Goal: Task Accomplishment & Management: Manage account settings

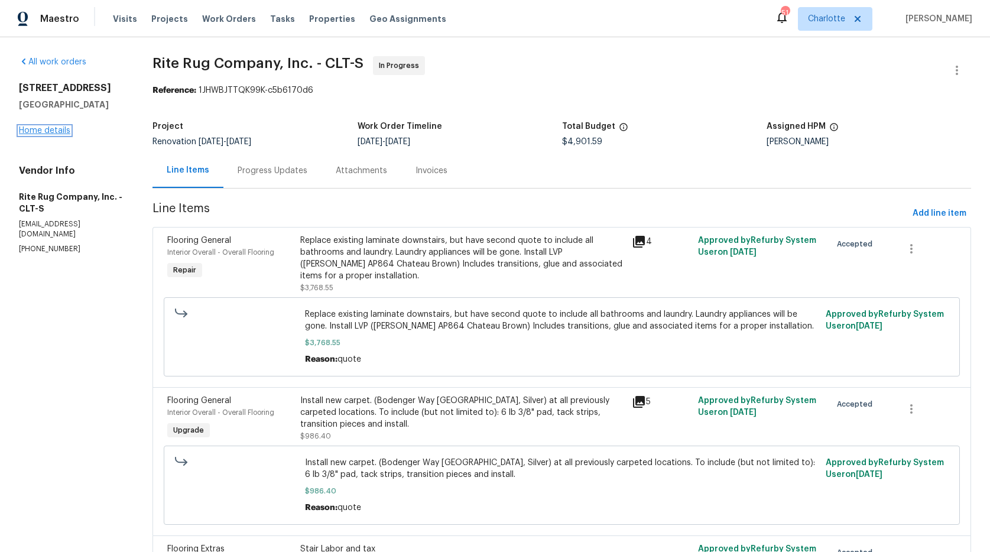
click at [61, 129] on link "Home details" at bounding box center [44, 131] width 51 height 8
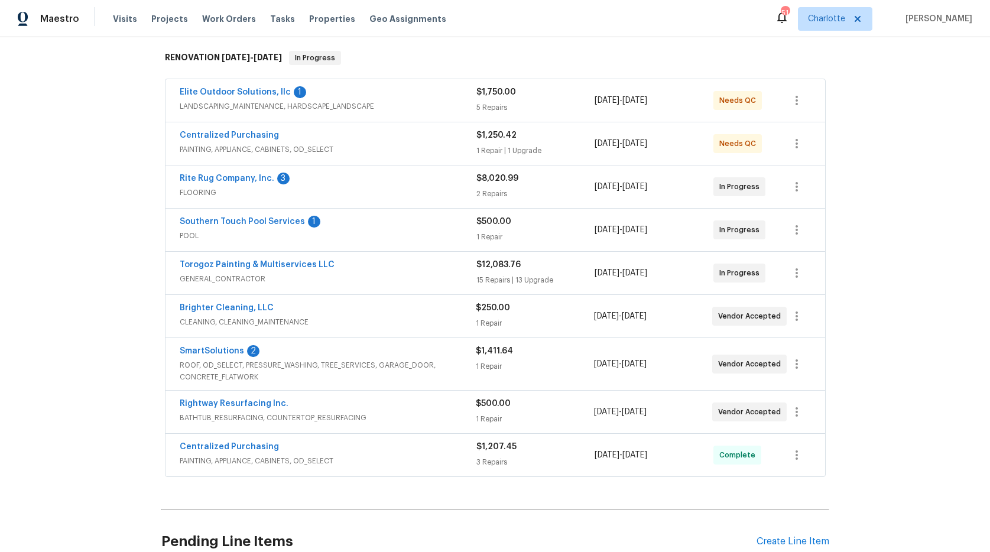
scroll to position [167, 0]
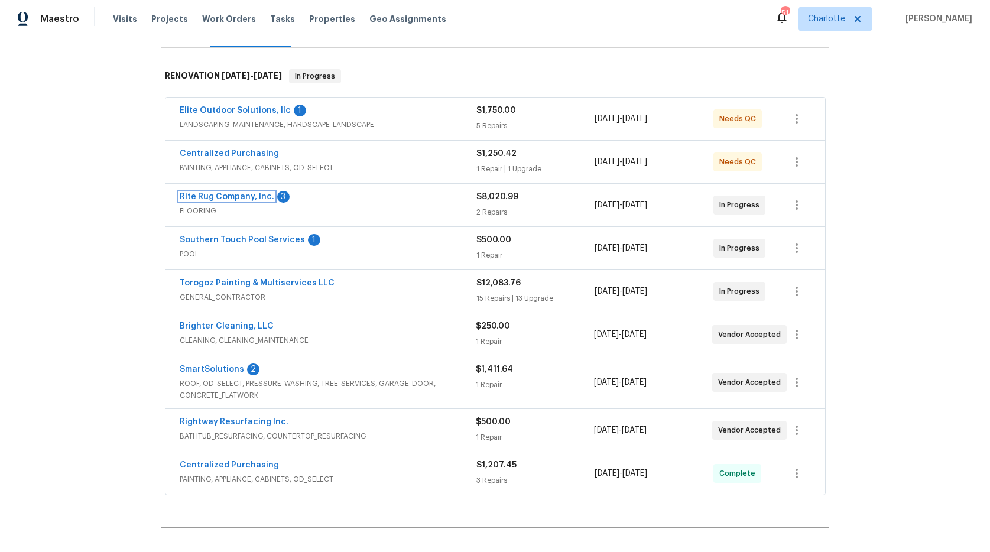
click at [196, 196] on link "Rite Rug Company, Inc." at bounding box center [227, 197] width 95 height 8
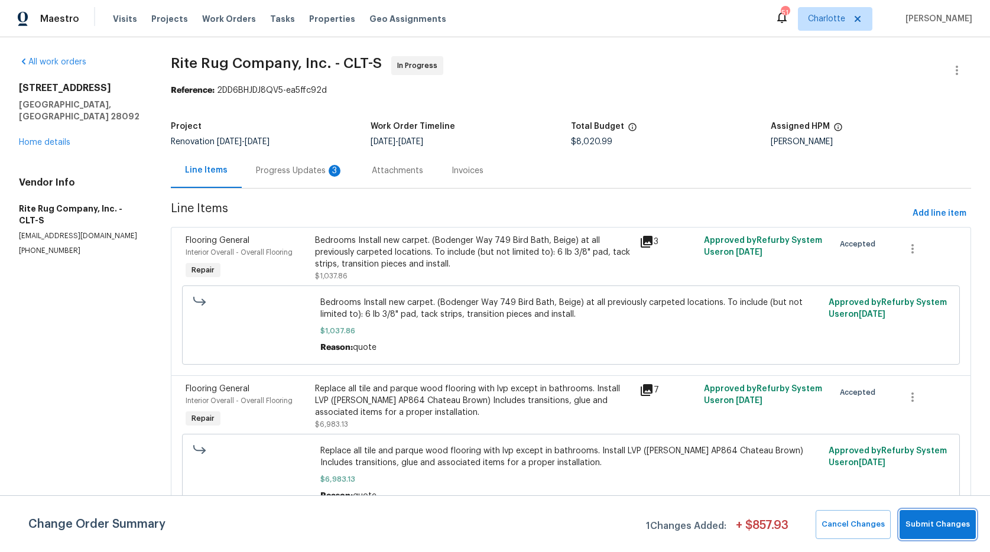
click at [918, 519] on span "Submit Changes" at bounding box center [938, 525] width 64 height 14
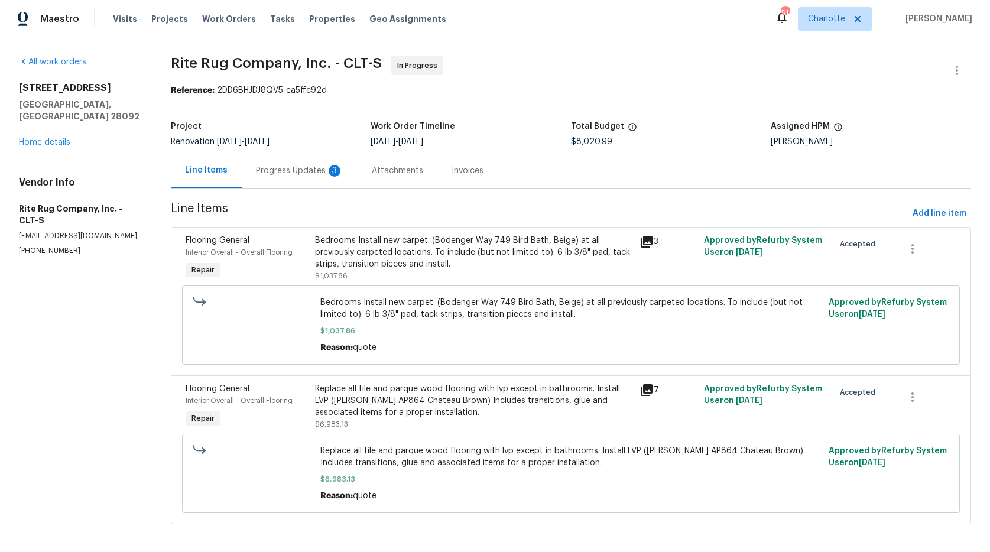
click at [293, 166] on div "Progress Updates 3" at bounding box center [300, 171] width 88 height 12
click at [242, 166] on div "Line Items" at bounding box center [206, 170] width 71 height 35
click at [265, 170] on div "Progress Updates" at bounding box center [291, 171] width 70 height 12
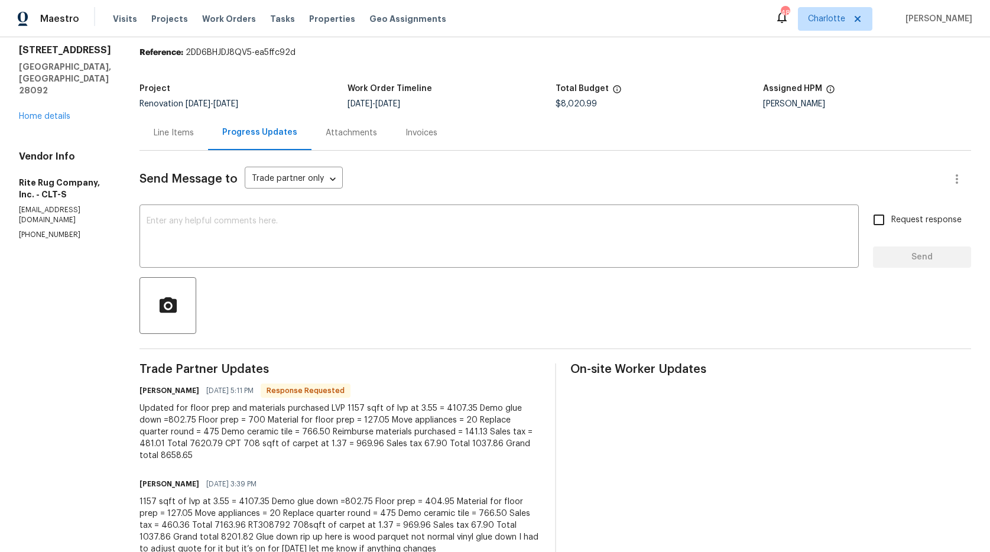
scroll to position [38, 0]
click at [194, 133] on div "Line Items" at bounding box center [174, 133] width 40 height 12
click at [206, 115] on div "Project Renovation 10/1/2025 - 10/12/2025 Work Order Timeline 10/1/2025 - 10/10…" at bounding box center [556, 96] width 832 height 38
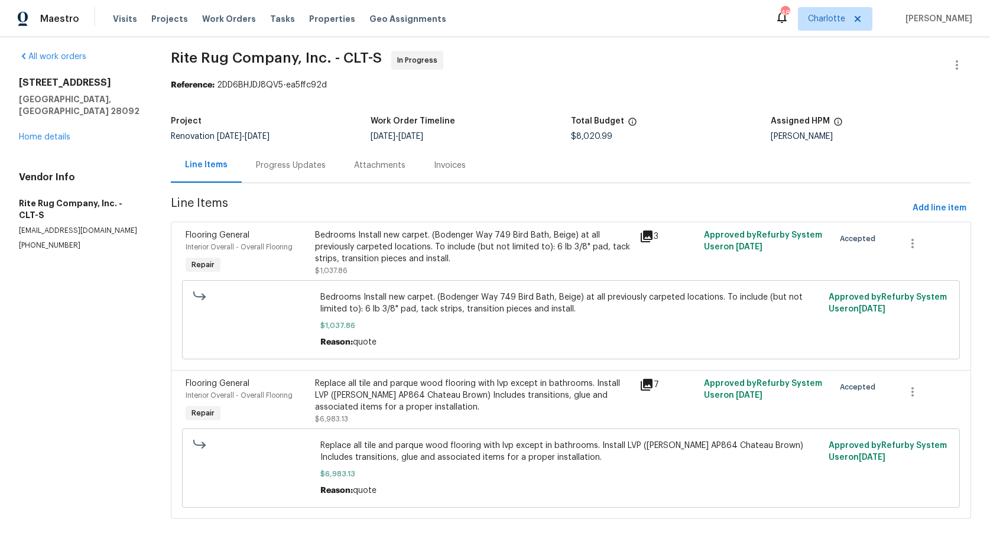
click at [270, 160] on div "Progress Updates" at bounding box center [291, 166] width 70 height 12
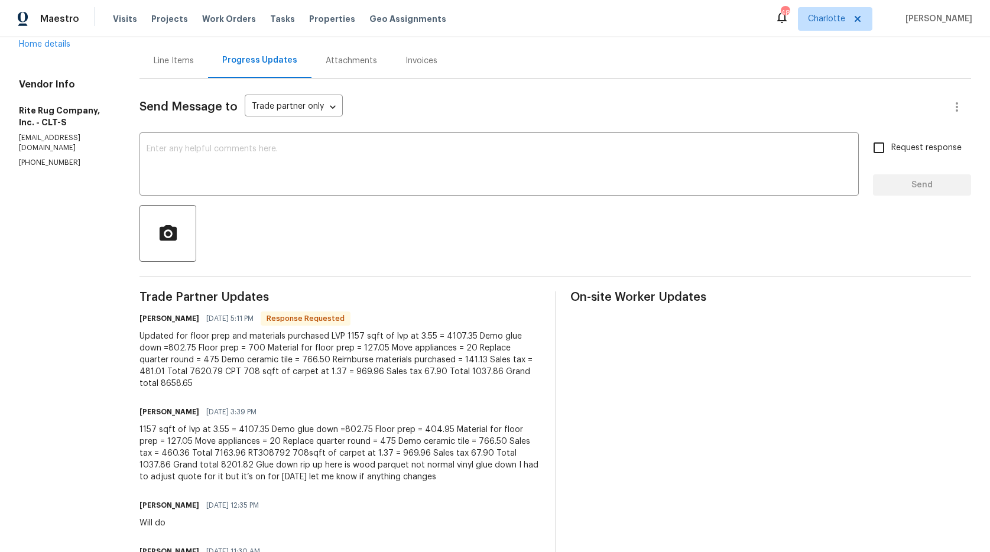
scroll to position [119, 0]
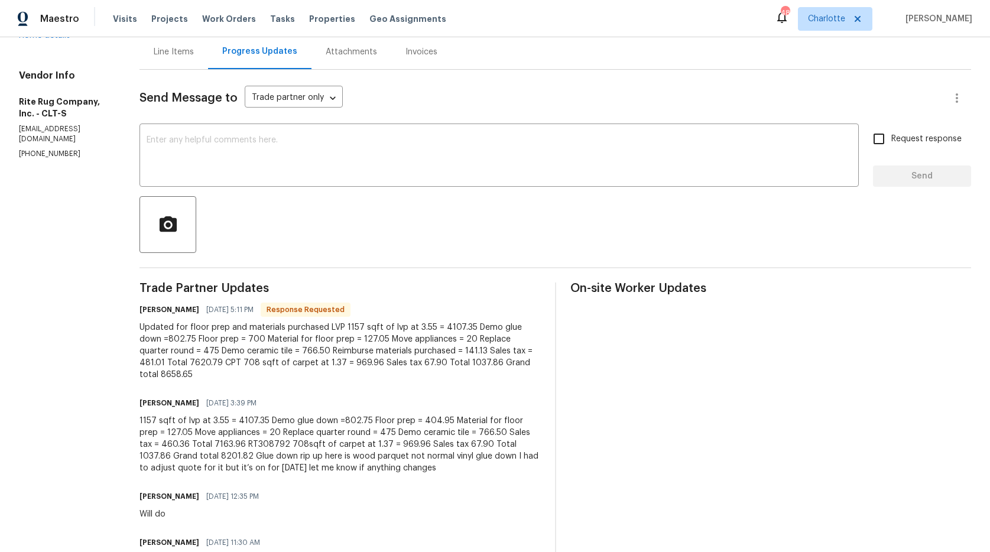
click at [190, 49] on div "Line Items" at bounding box center [174, 52] width 40 height 12
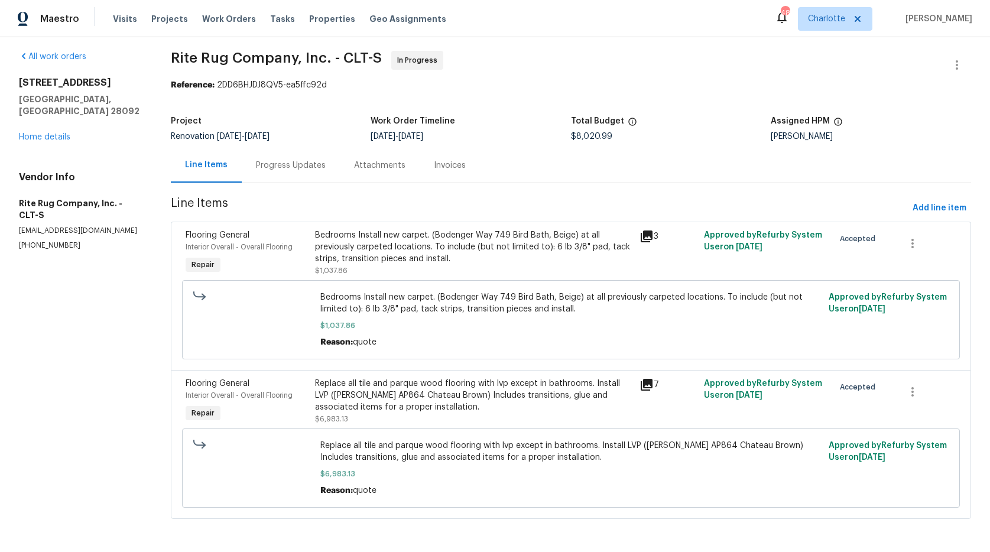
scroll to position [16, 0]
click at [370, 394] on div "Replace all tile and parque wood flooring with lvp except in bathrooms. Install…" at bounding box center [473, 395] width 317 height 35
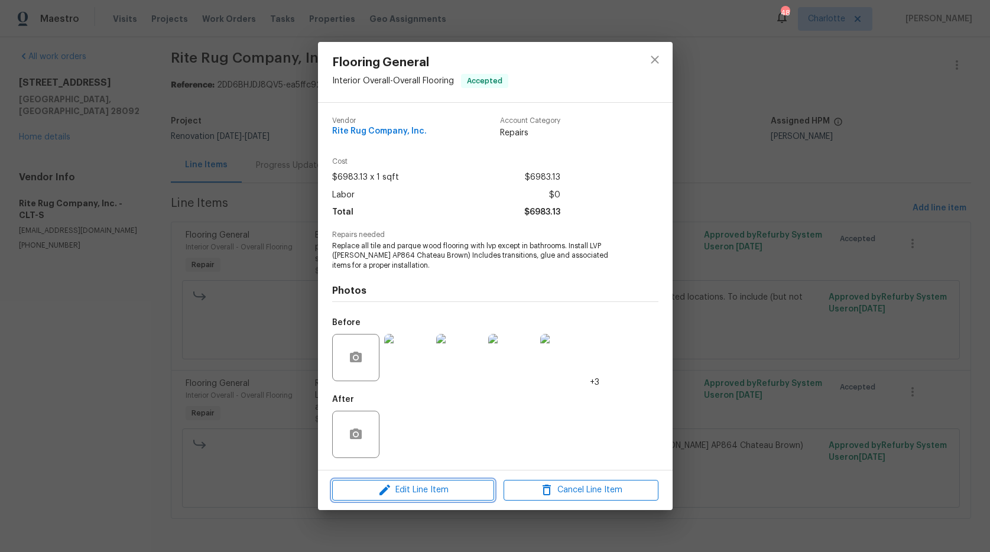
click at [461, 492] on span "Edit Line Item" at bounding box center [413, 490] width 155 height 15
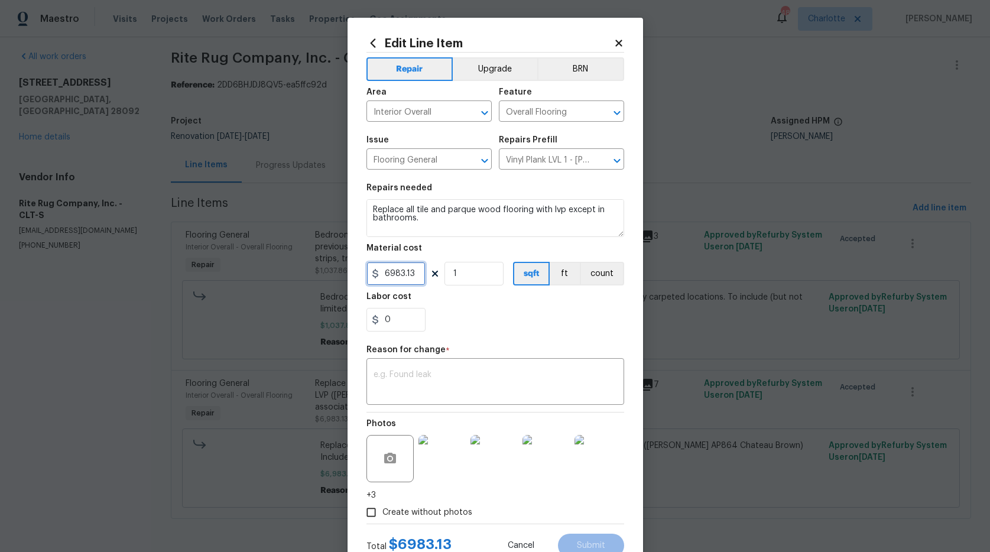
drag, startPoint x: 416, startPoint y: 274, endPoint x: 270, endPoint y: 257, distance: 147.6
click at [270, 257] on div "Edit Line Item Repair Upgrade BRN Area Interior Overall ​ Feature Overall Floor…" at bounding box center [495, 276] width 990 height 552
type input "7620.79"
click at [400, 382] on textarea at bounding box center [496, 383] width 244 height 25
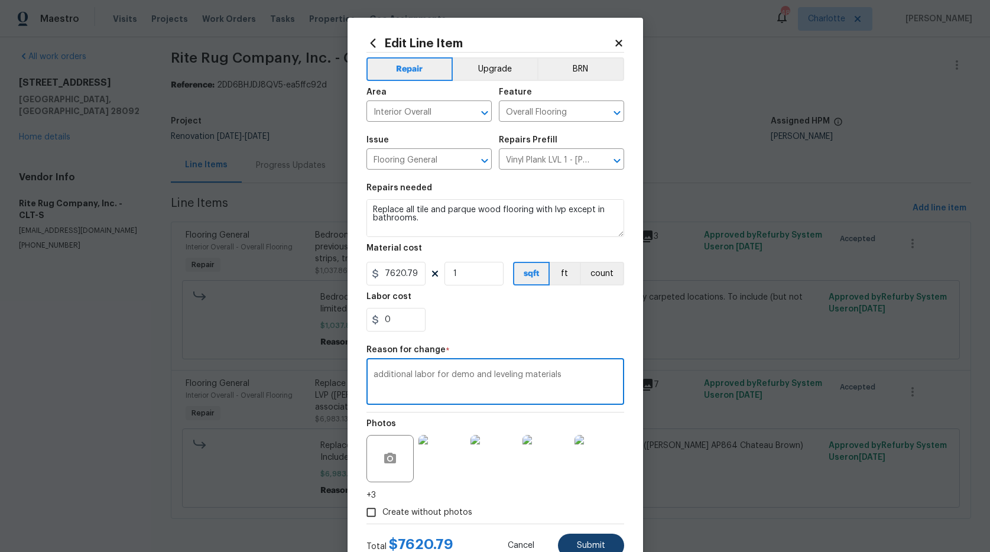
type textarea "additional labor for demo and leveling materials"
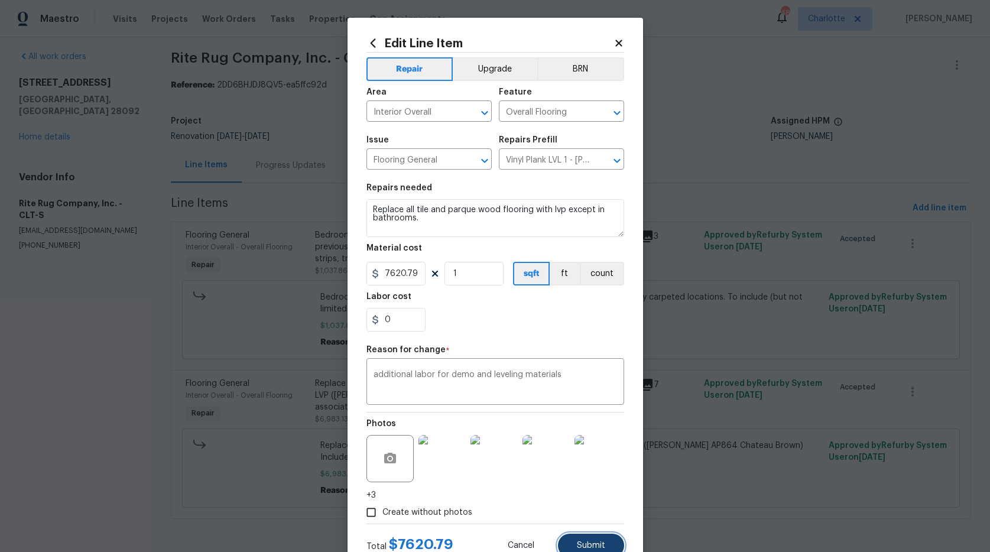
click at [593, 540] on button "Submit" at bounding box center [591, 546] width 66 height 24
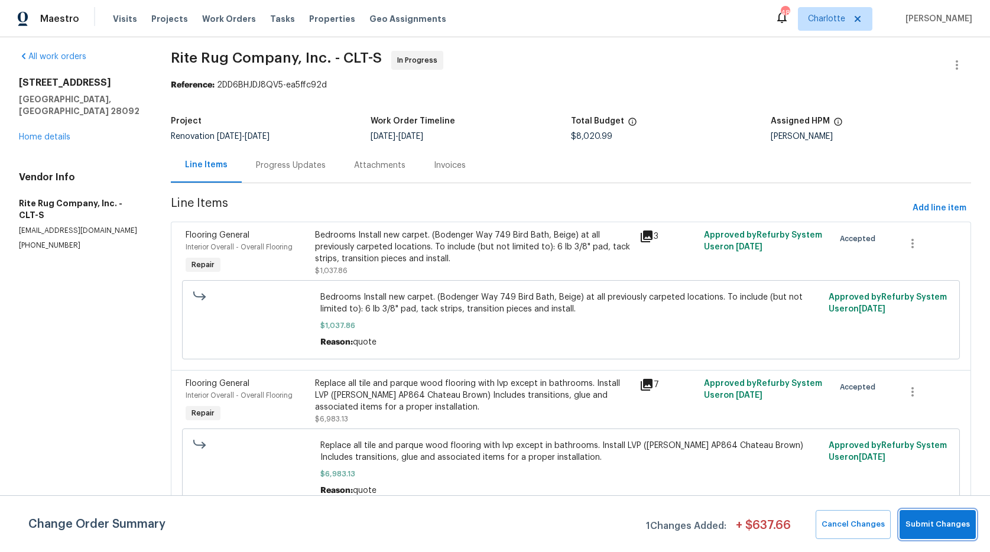
click at [908, 518] on button "Submit Changes" at bounding box center [938, 524] width 76 height 29
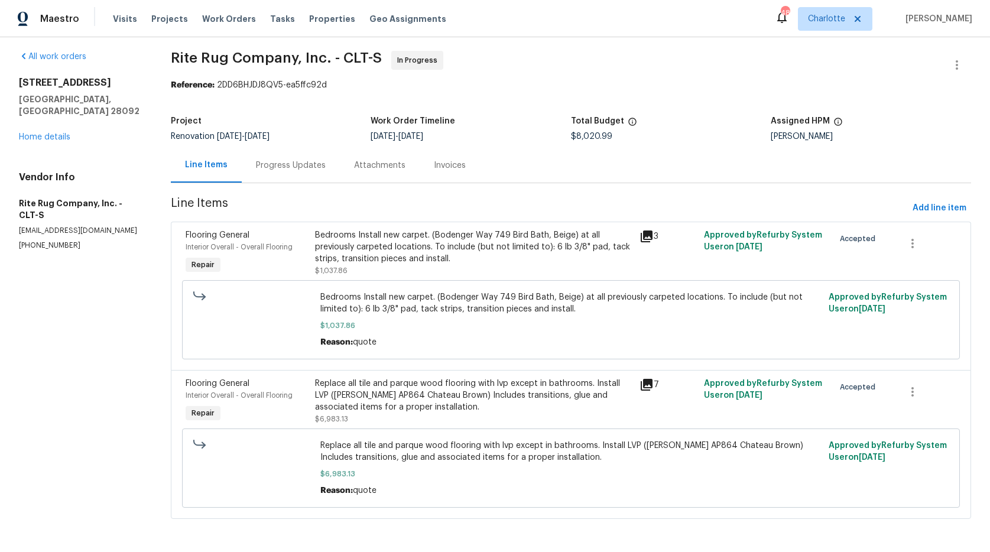
scroll to position [0, 0]
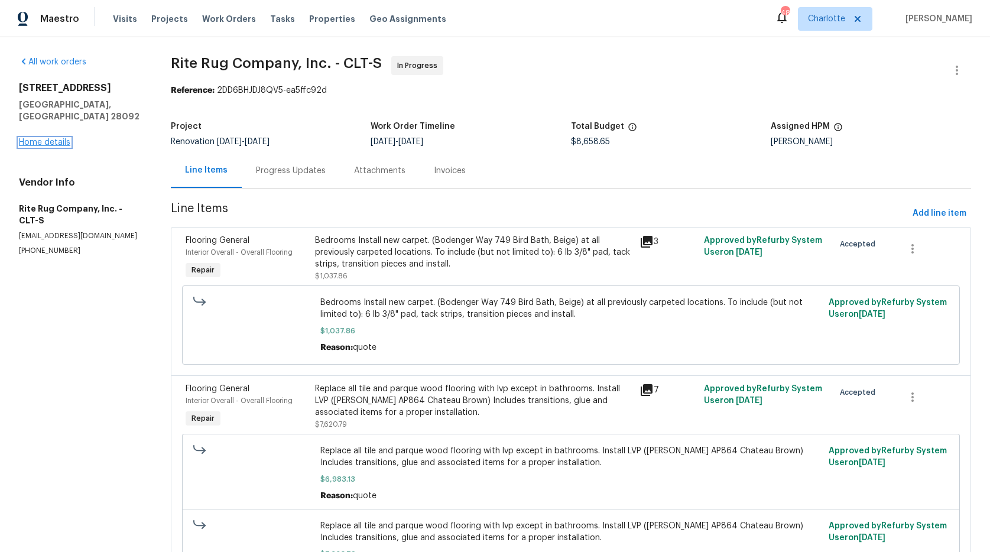
click at [47, 138] on link "Home details" at bounding box center [44, 142] width 51 height 8
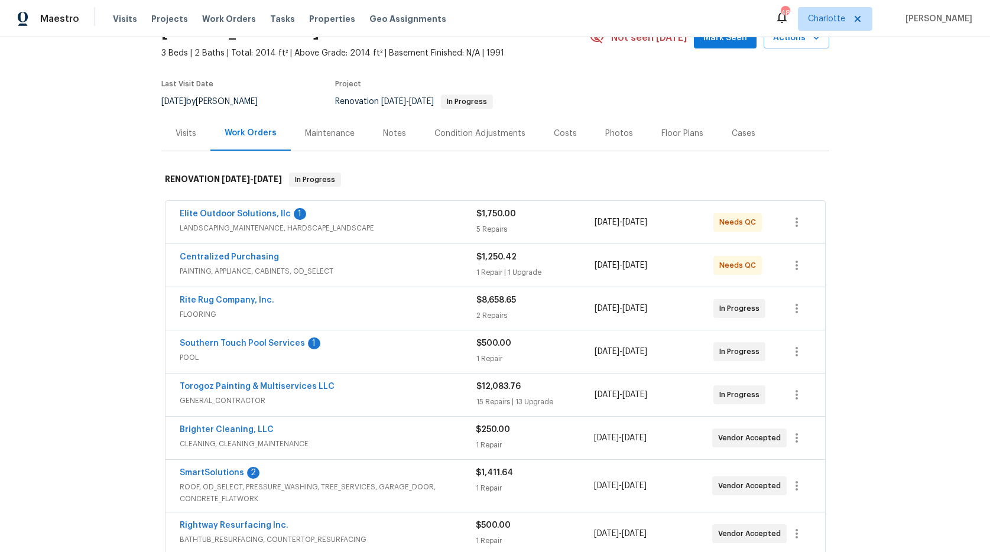
scroll to position [70, 0]
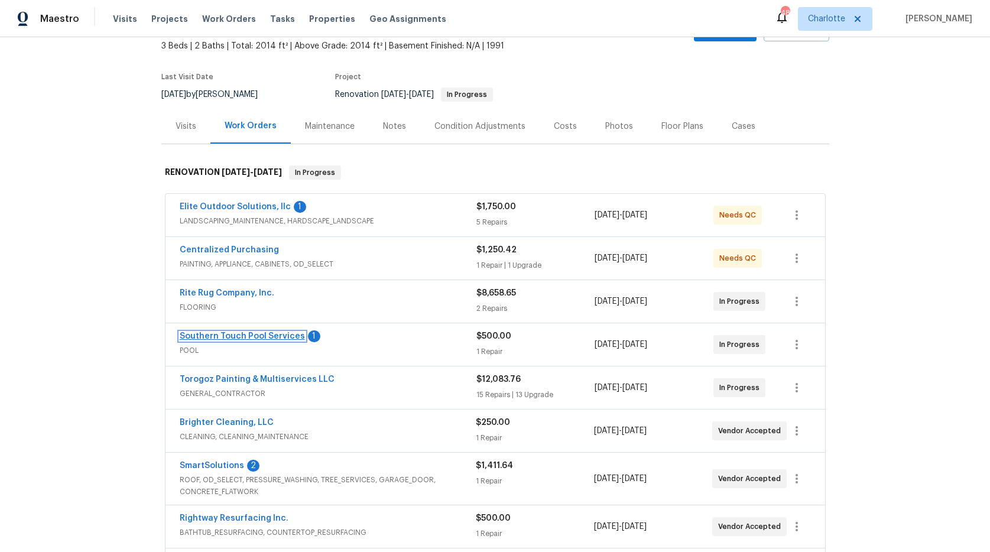
click at [188, 338] on link "Southern Touch Pool Services" at bounding box center [242, 336] width 125 height 8
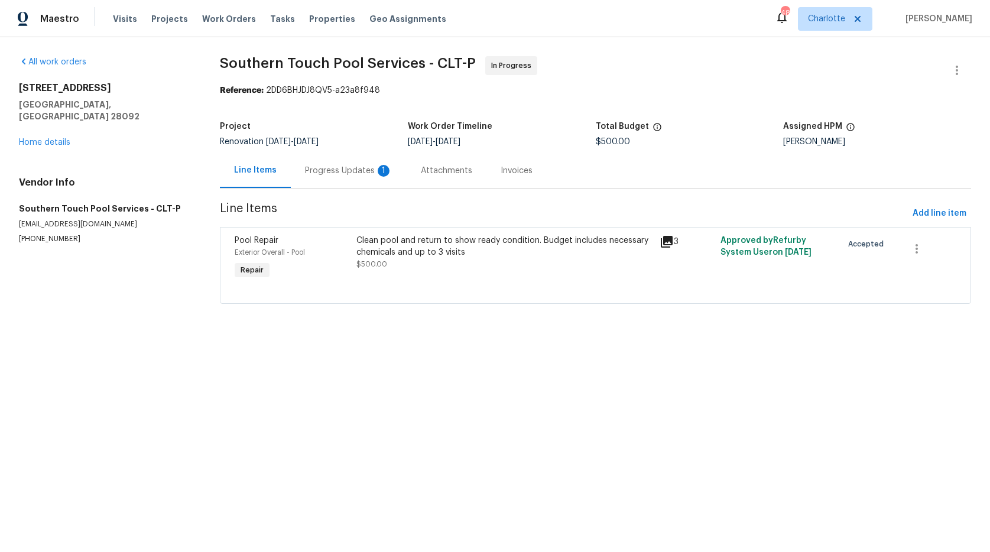
click at [355, 176] on div "Progress Updates 1" at bounding box center [349, 171] width 88 height 12
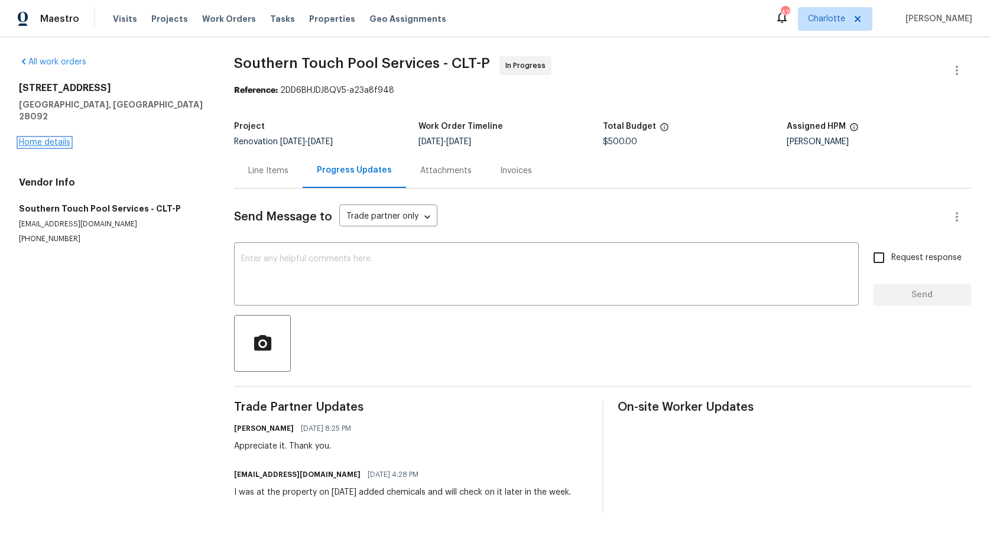
click at [37, 138] on link "Home details" at bounding box center [44, 142] width 51 height 8
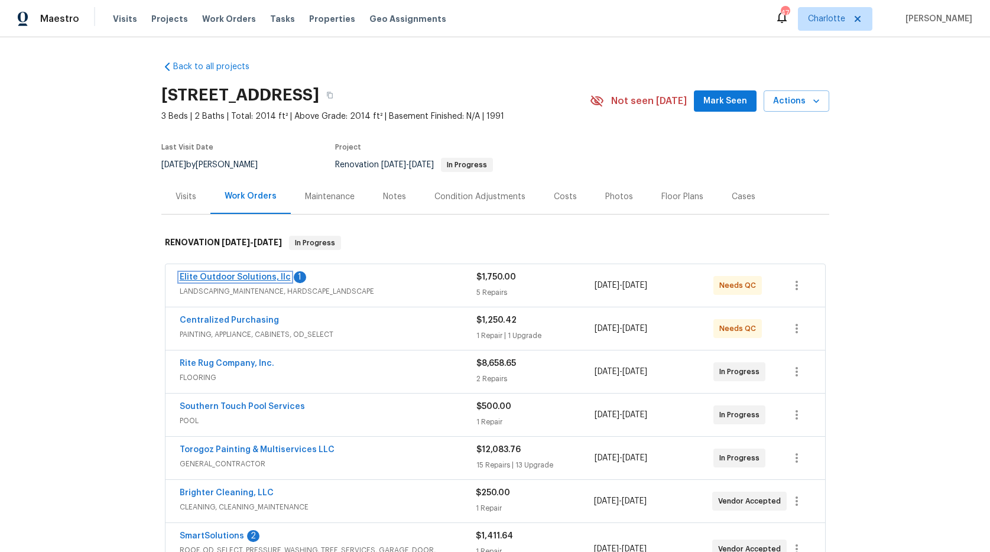
click at [205, 274] on link "Elite Outdoor Solutions, llc" at bounding box center [235, 277] width 111 height 8
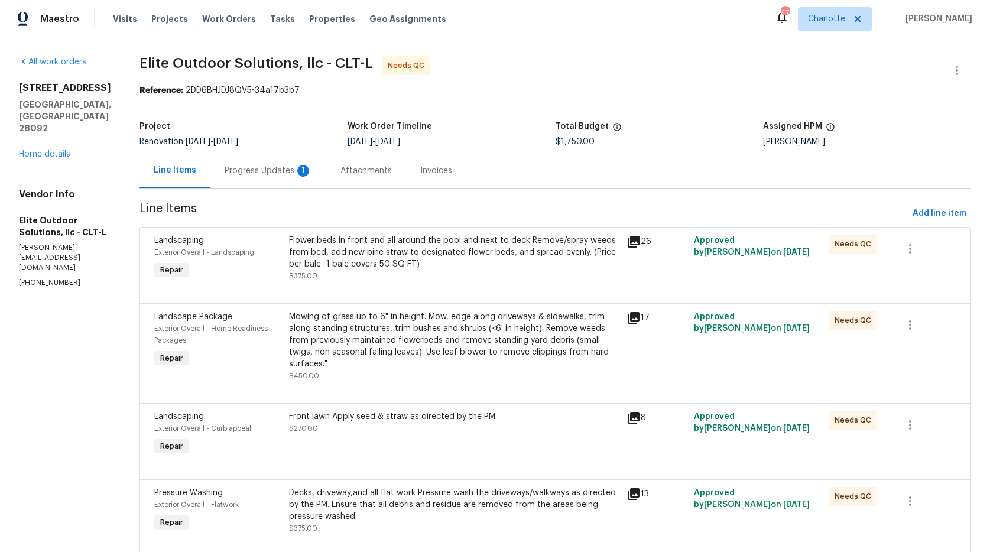
click at [239, 173] on div "Progress Updates 1" at bounding box center [269, 171] width 88 height 12
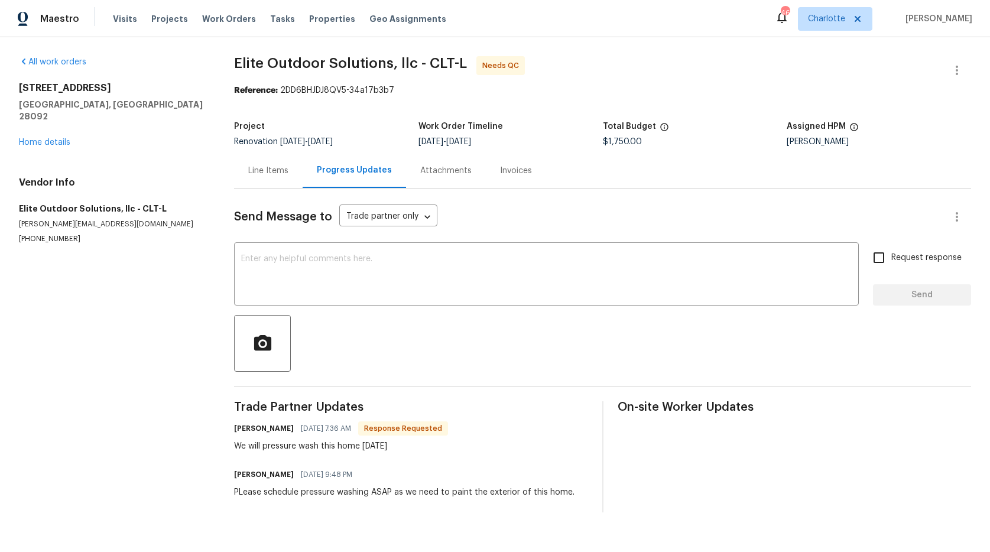
click at [255, 170] on div "Line Items" at bounding box center [268, 171] width 40 height 12
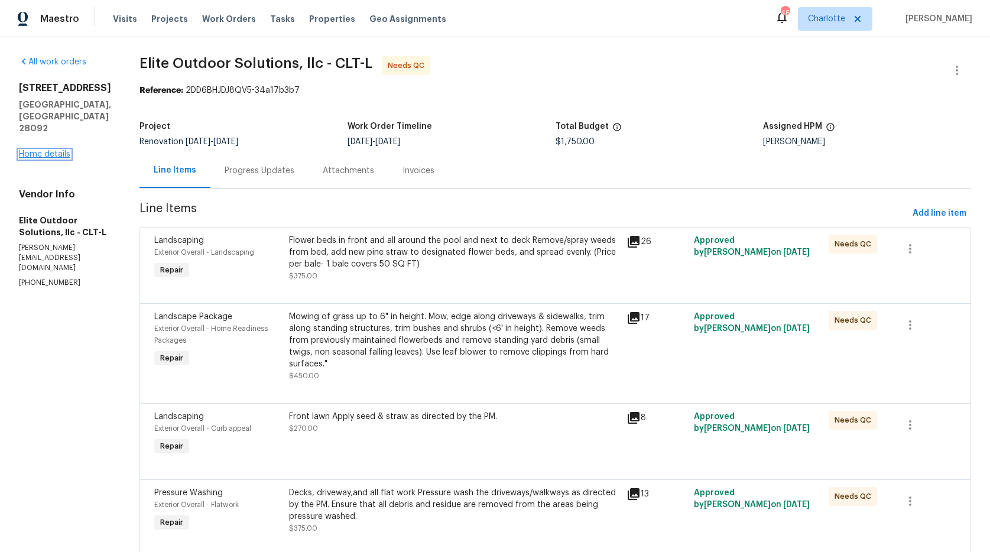
click at [44, 150] on link "Home details" at bounding box center [44, 154] width 51 height 8
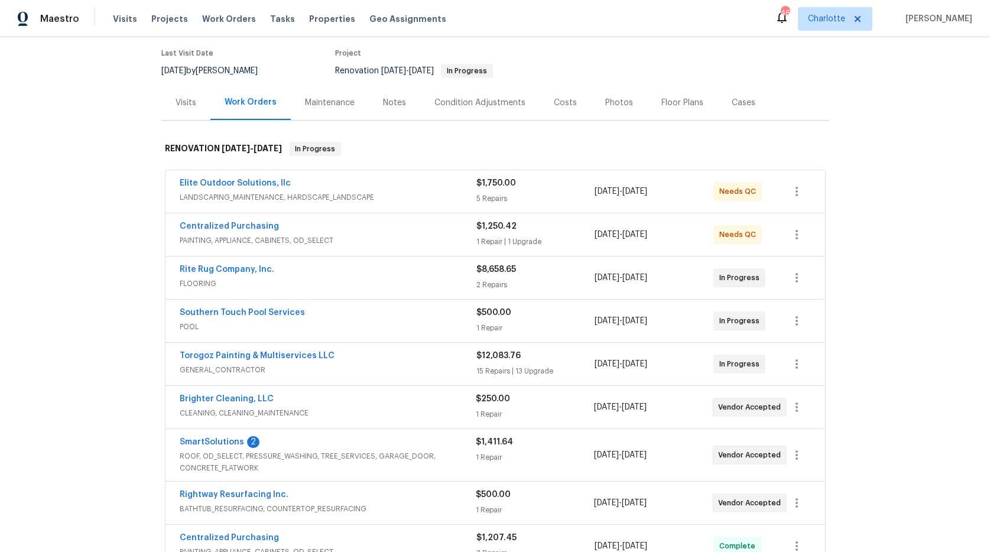
scroll to position [116, 0]
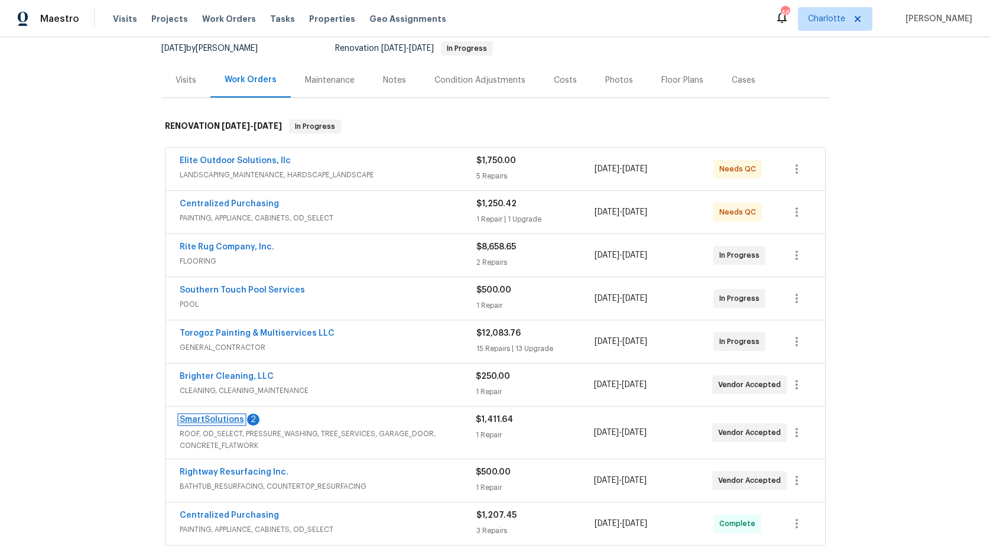
click at [200, 416] on link "SmartSolutions" at bounding box center [212, 420] width 64 height 8
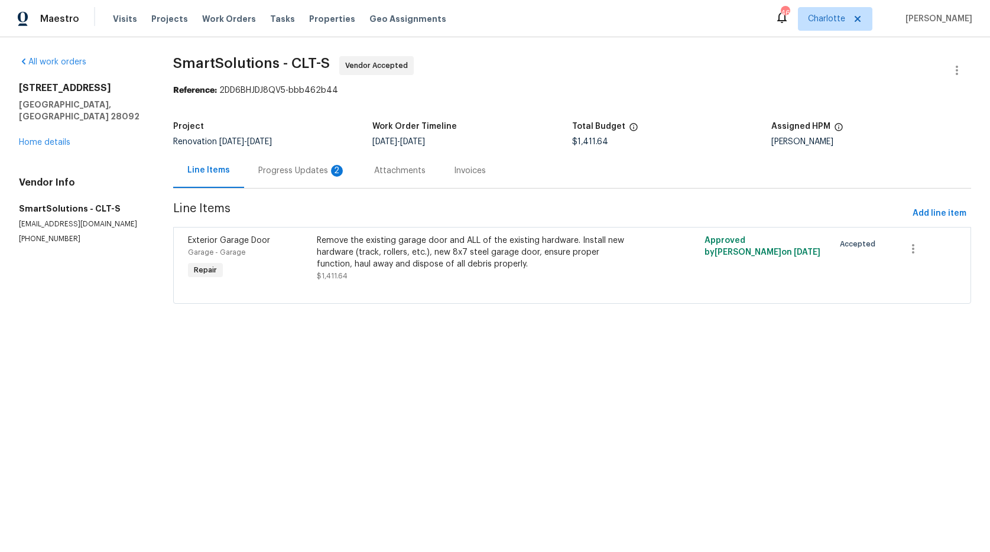
click at [273, 169] on div "Progress Updates 2" at bounding box center [302, 171] width 88 height 12
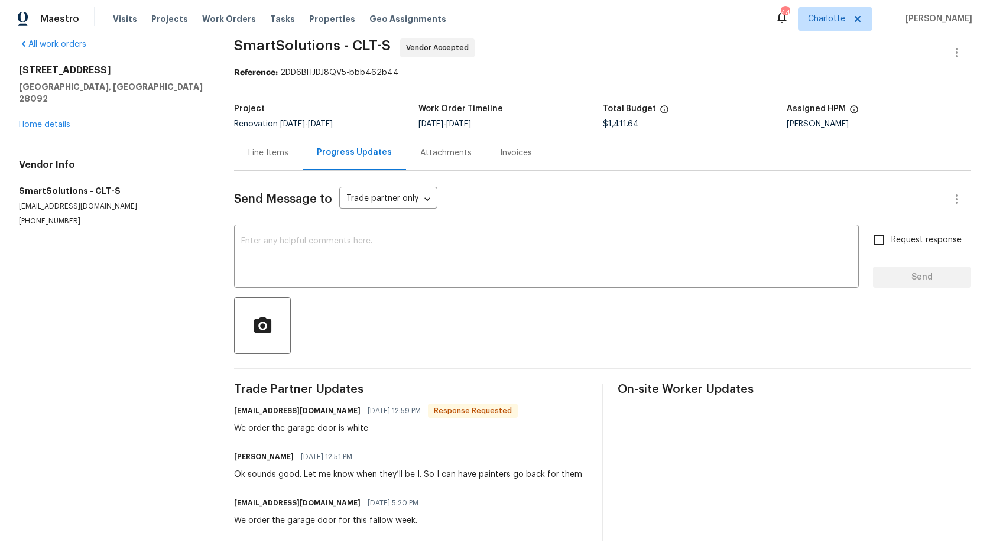
scroll to position [35, 0]
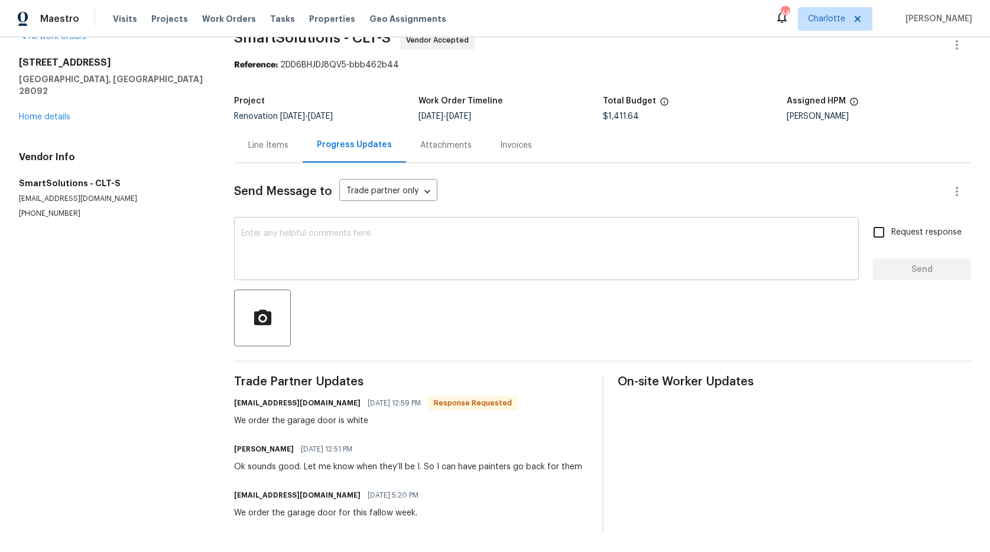
click at [315, 229] on textarea at bounding box center [546, 249] width 611 height 41
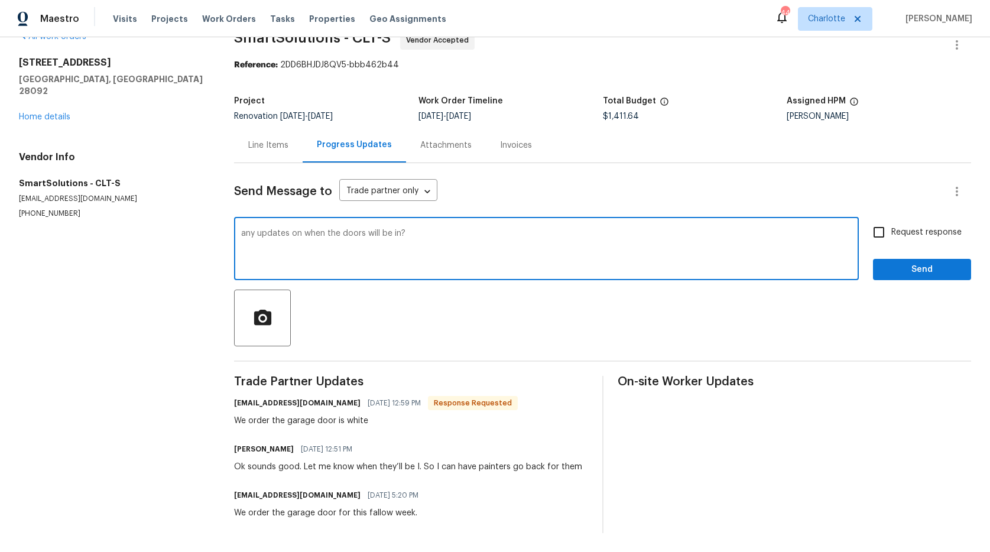
type textarea "any updates on when the doors will be in?"
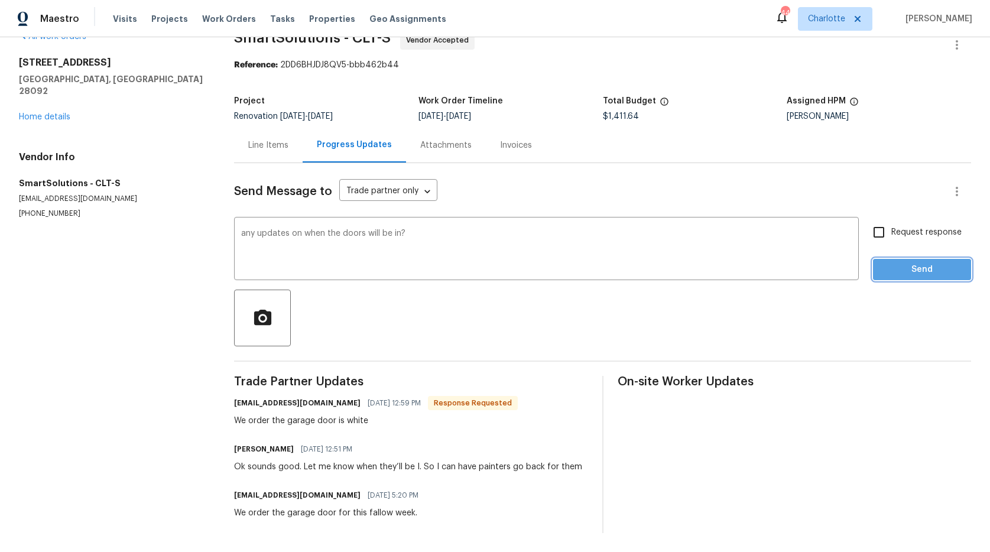
drag, startPoint x: 905, startPoint y: 264, endPoint x: 863, endPoint y: 259, distance: 42.3
click at [904, 264] on span "Send" at bounding box center [922, 270] width 79 height 15
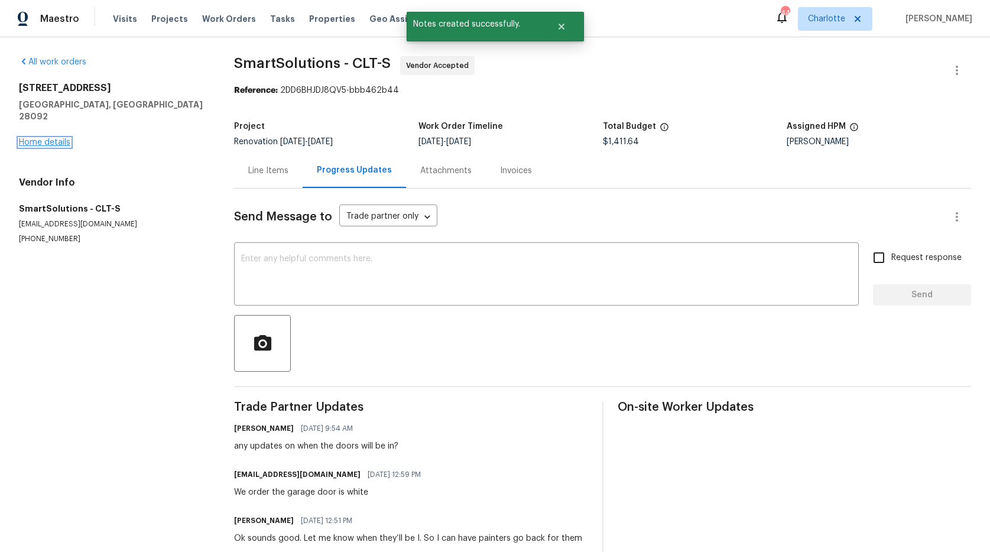
click at [50, 138] on link "Home details" at bounding box center [44, 142] width 51 height 8
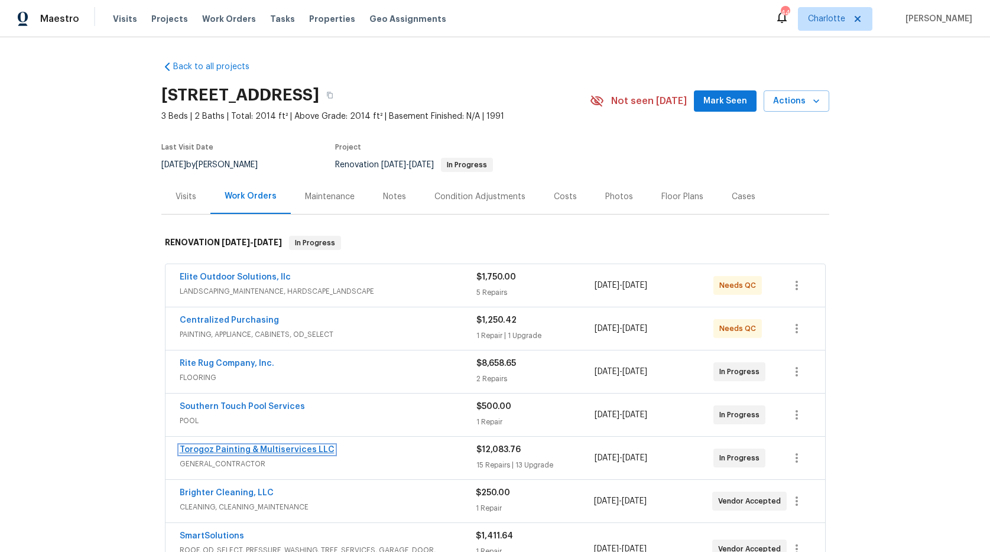
click at [191, 450] on link "Torogoz Painting & Multiservices LLC" at bounding box center [257, 450] width 155 height 8
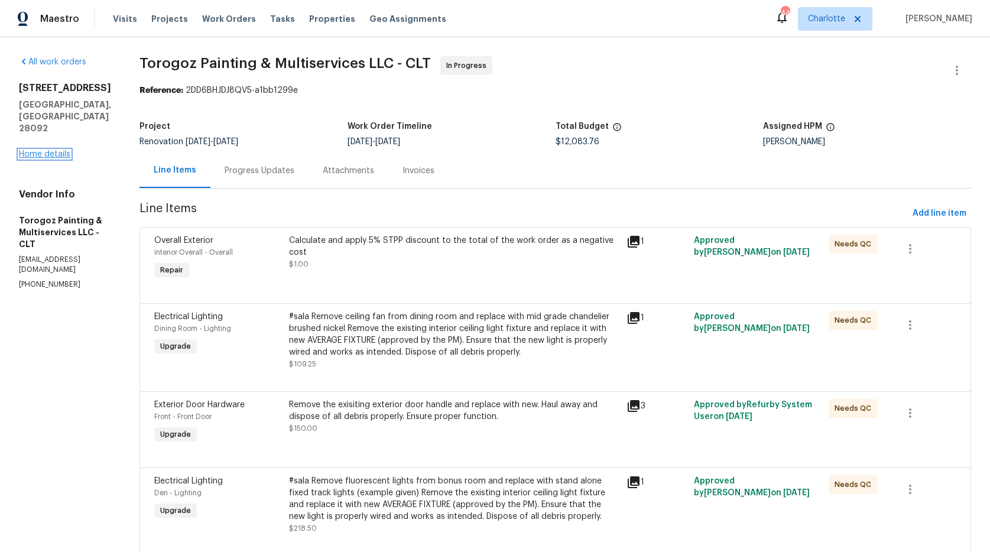
click at [46, 150] on link "Home details" at bounding box center [44, 154] width 51 height 8
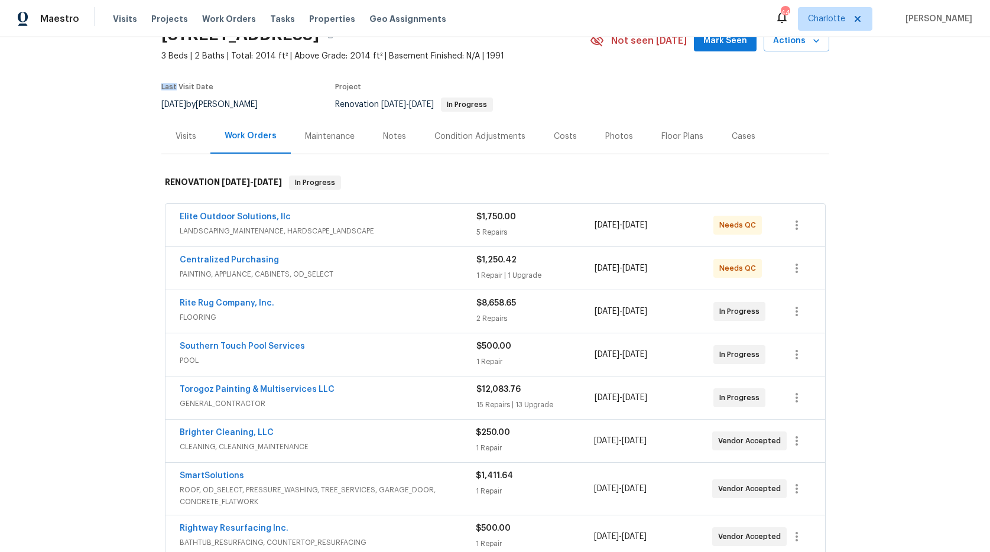
scroll to position [121, 0]
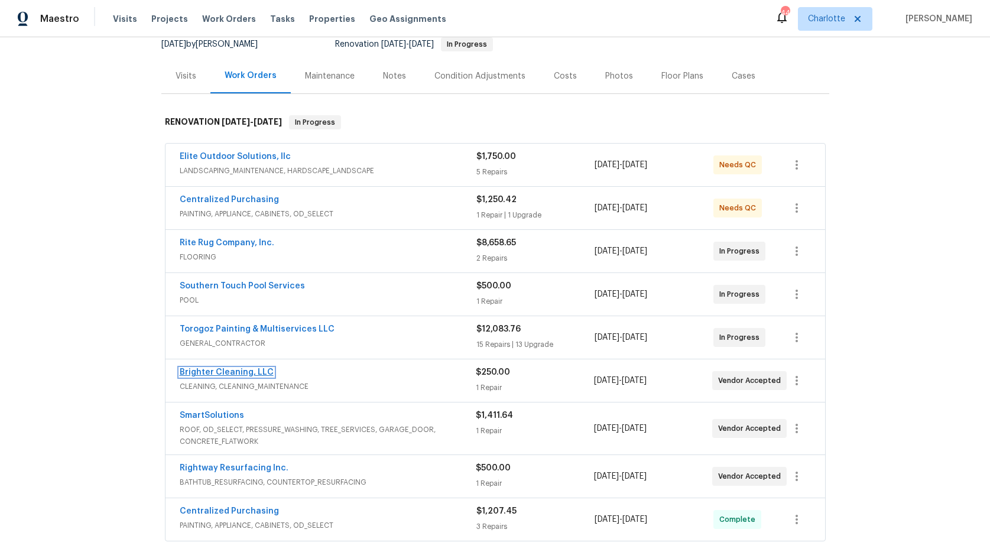
click at [184, 369] on link "Brighter Cleaning, LLC" at bounding box center [227, 372] width 94 height 8
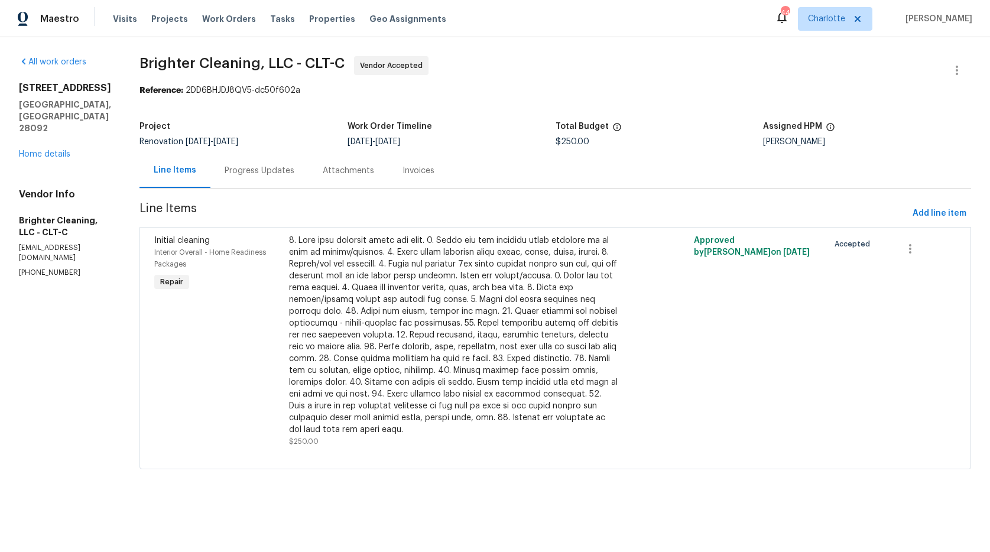
click at [228, 170] on div "Progress Updates" at bounding box center [260, 171] width 70 height 12
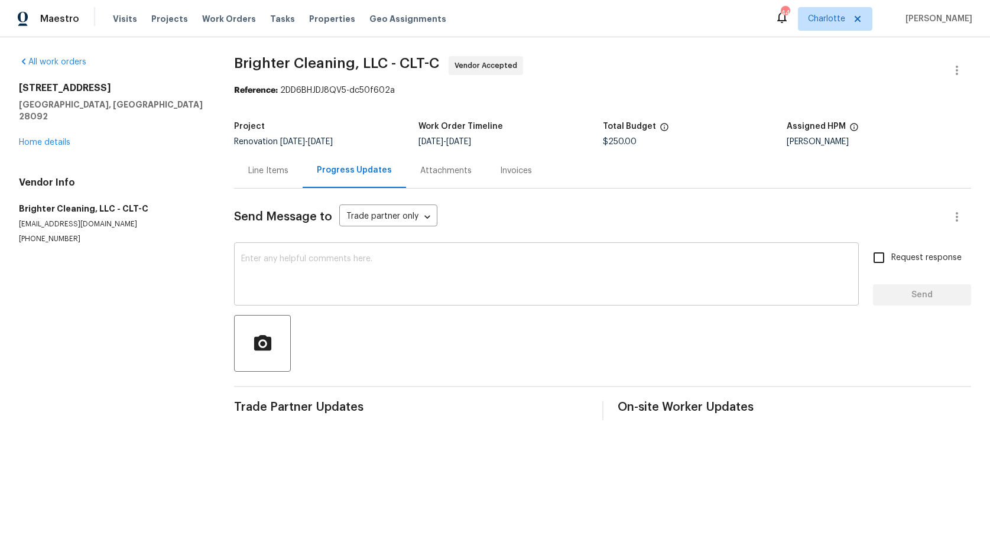
click at [250, 253] on div "x ​" at bounding box center [546, 275] width 625 height 60
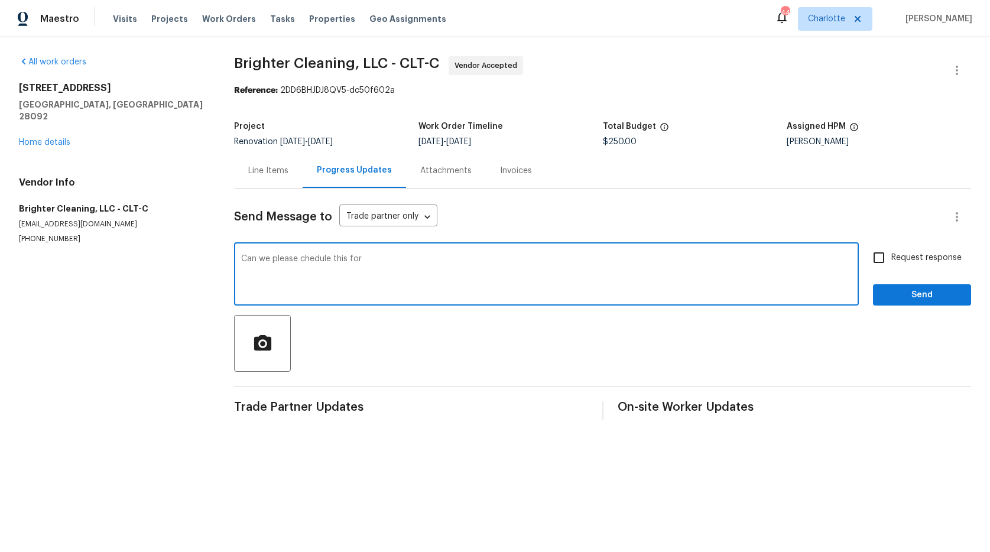
click at [299, 259] on textarea "Can we please chedule this for" at bounding box center [546, 275] width 611 height 41
click at [406, 258] on textarea "Can we please schedule this for" at bounding box center [546, 275] width 611 height 41
type textarea "Can we please schedule this for Saturday"
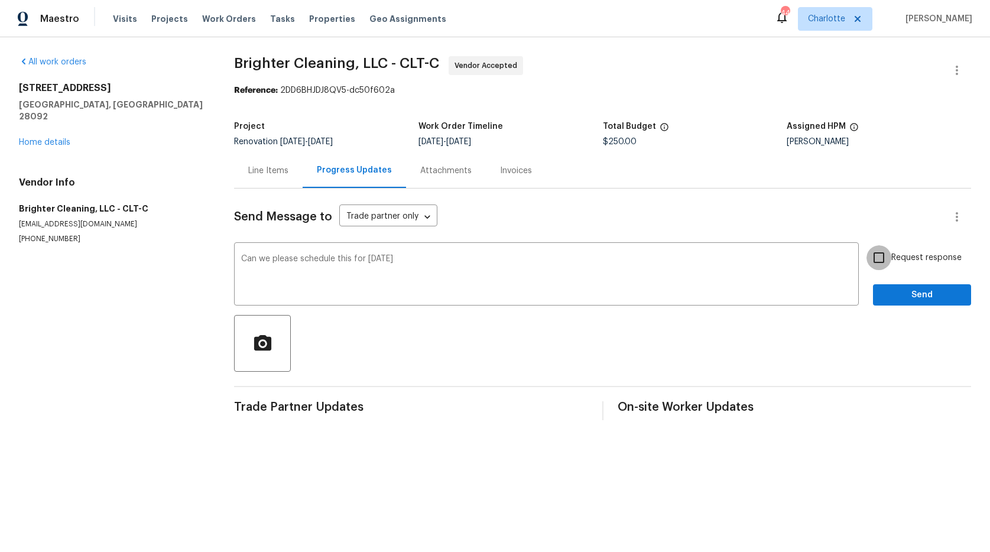
click at [871, 260] on input "Request response" at bounding box center [879, 257] width 25 height 25
checkbox input "true"
click at [883, 293] on span "Send" at bounding box center [922, 295] width 79 height 15
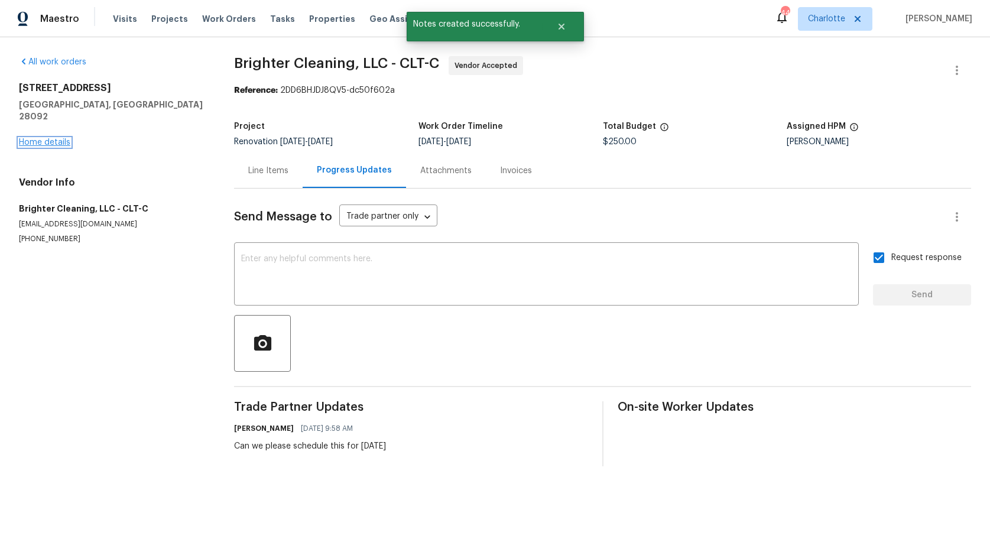
click at [31, 138] on link "Home details" at bounding box center [44, 142] width 51 height 8
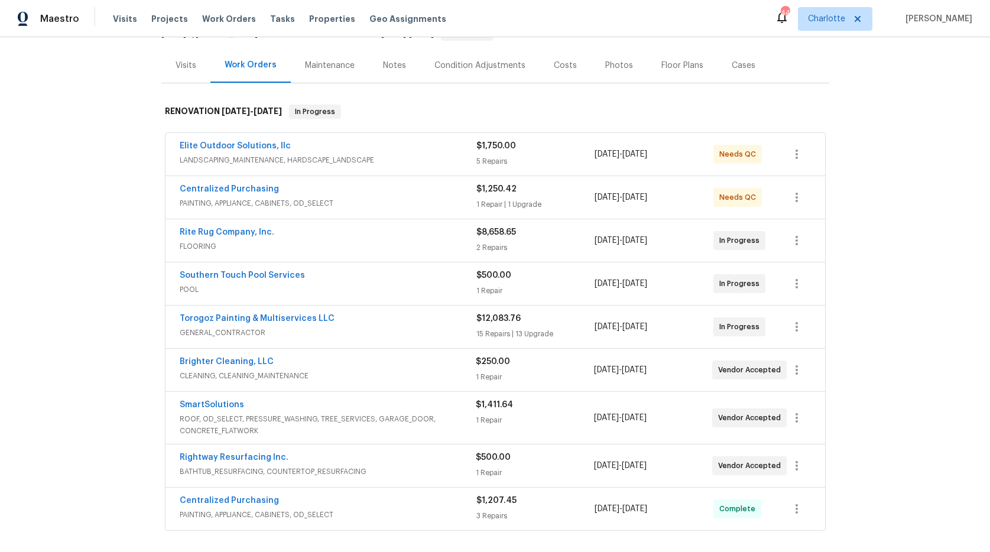
scroll to position [132, 0]
click at [345, 151] on div "Elite Outdoor Solutions, llc" at bounding box center [328, 147] width 297 height 14
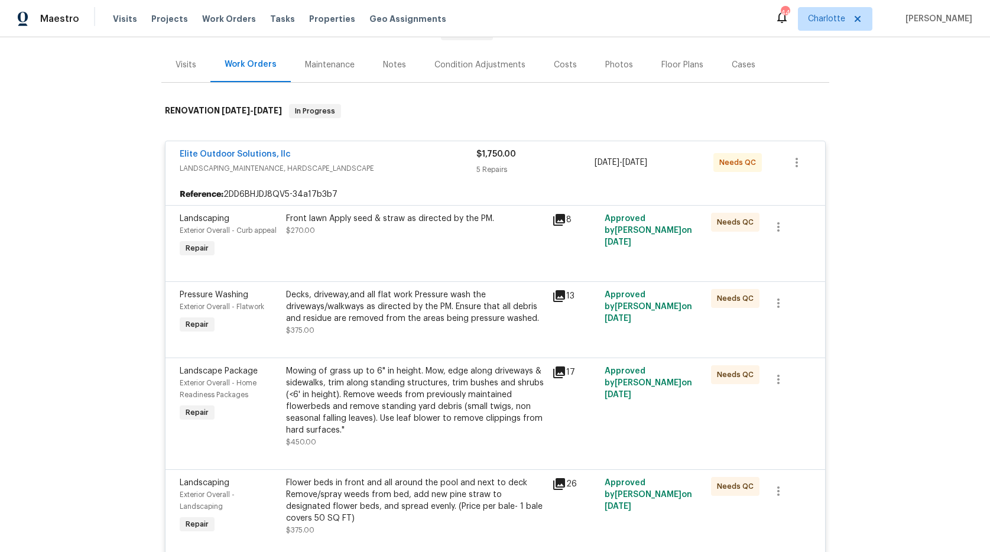
click at [342, 235] on div "Front lawn Apply seed & straw as directed by the PM. $270.00" at bounding box center [415, 225] width 259 height 24
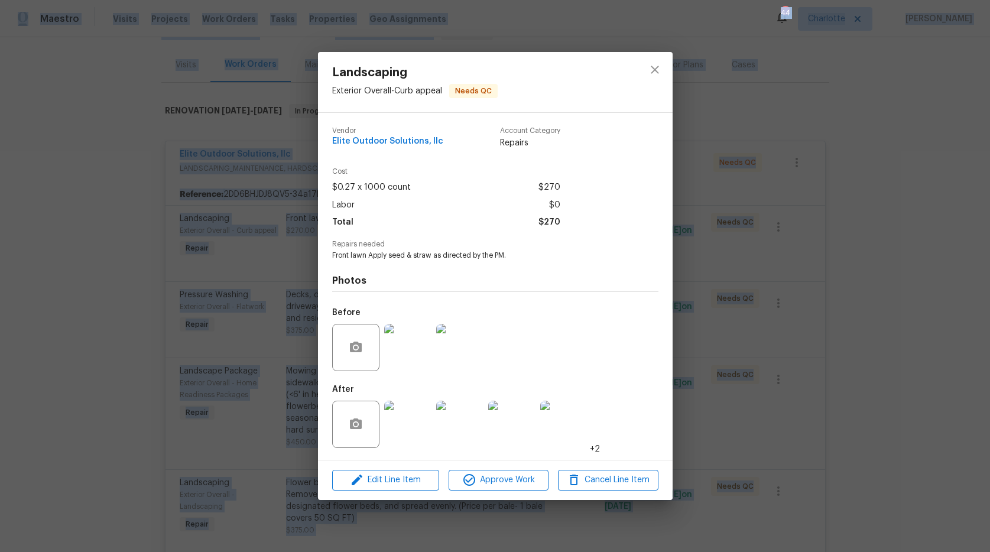
click at [417, 427] on img at bounding box center [407, 424] width 47 height 47
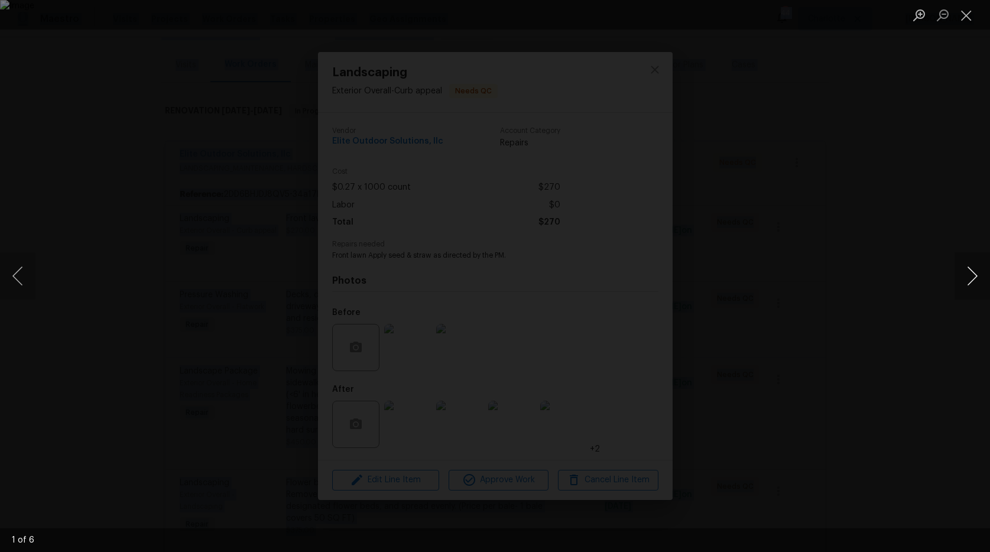
click at [970, 281] on button "Next image" at bounding box center [972, 275] width 35 height 47
click at [971, 278] on button "Next image" at bounding box center [972, 275] width 35 height 47
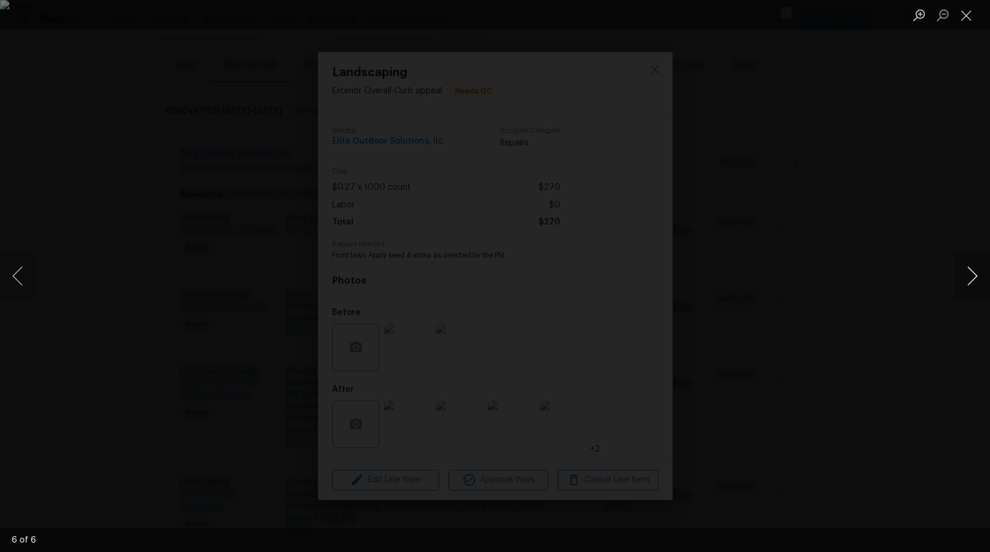
click at [971, 278] on button "Next image" at bounding box center [972, 275] width 35 height 47
click at [973, 267] on button "Next image" at bounding box center [972, 275] width 35 height 47
click at [971, 18] on button "Close lightbox" at bounding box center [967, 15] width 24 height 21
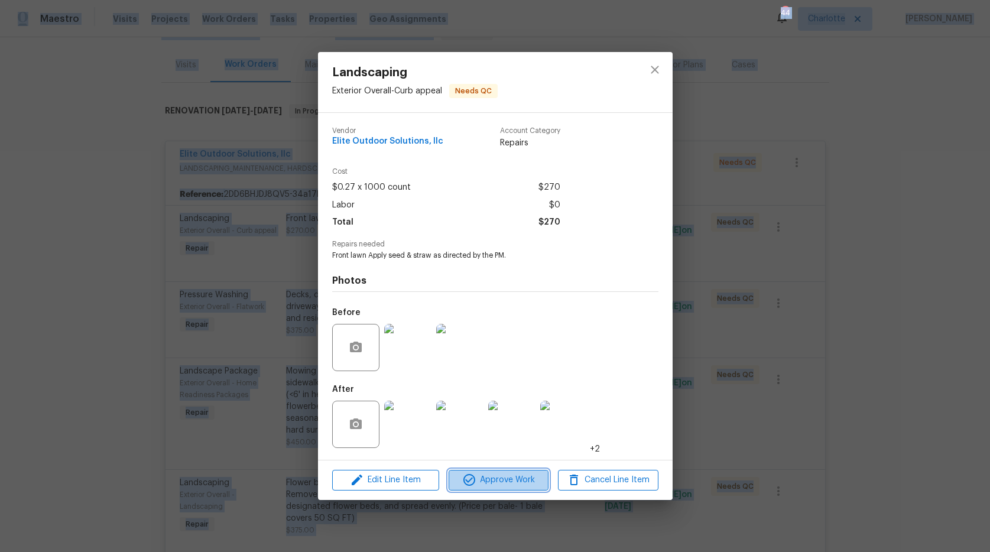
click at [510, 481] on span "Approve Work" at bounding box center [498, 480] width 93 height 15
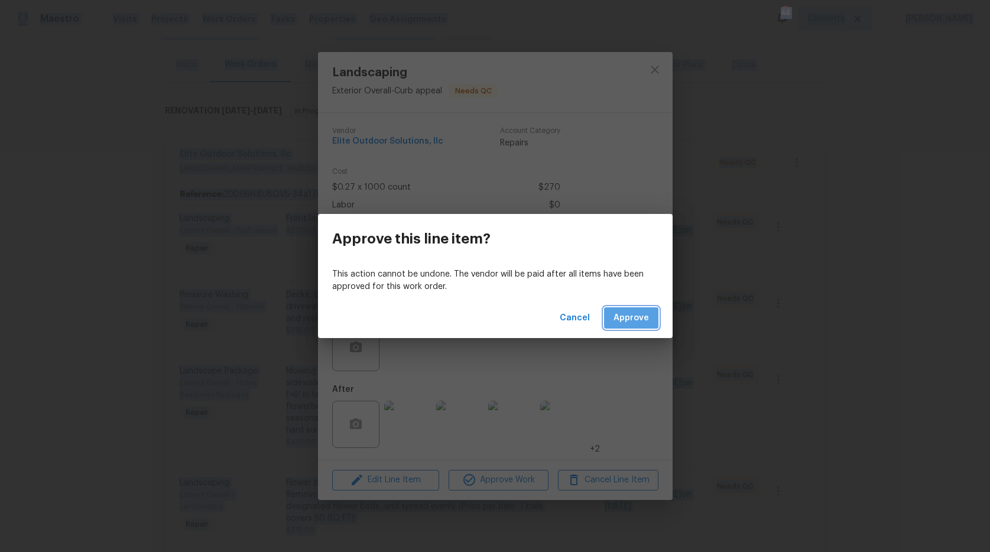
click at [632, 318] on span "Approve" at bounding box center [631, 318] width 35 height 15
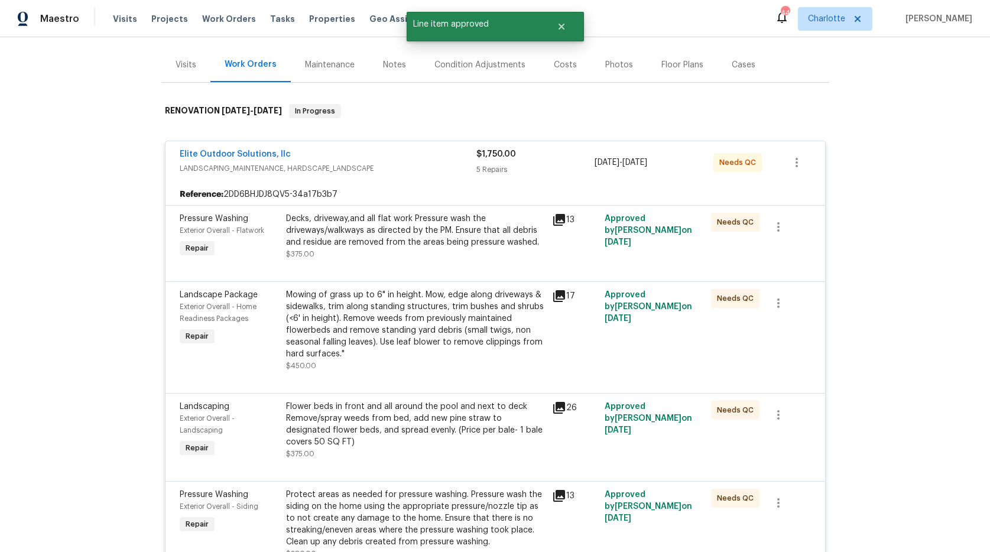
click at [429, 253] on div "Decks, driveway,and all flat work Pressure wash the driveways/walkways as direc…" at bounding box center [415, 236] width 259 height 47
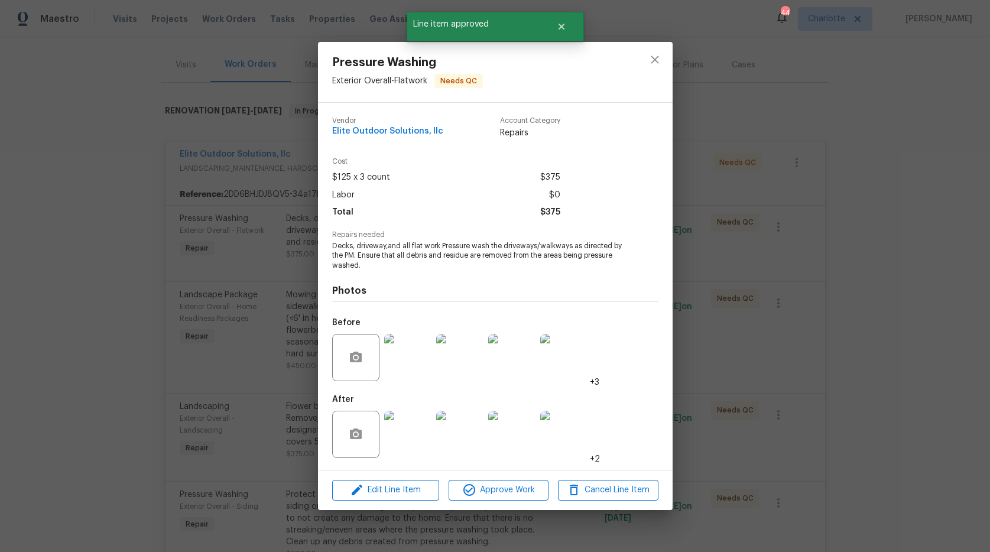
click at [413, 434] on img at bounding box center [407, 434] width 47 height 47
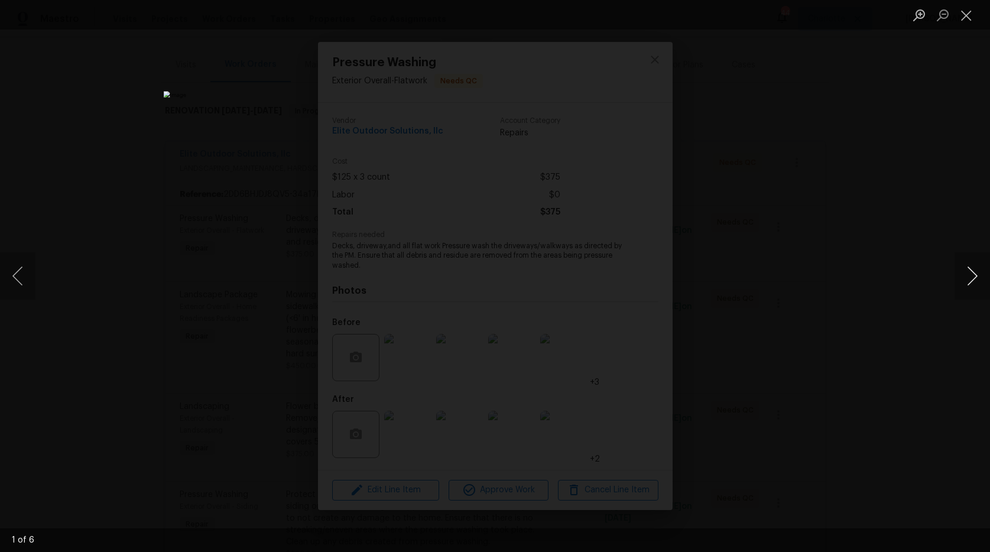
click at [974, 279] on button "Next image" at bounding box center [972, 275] width 35 height 47
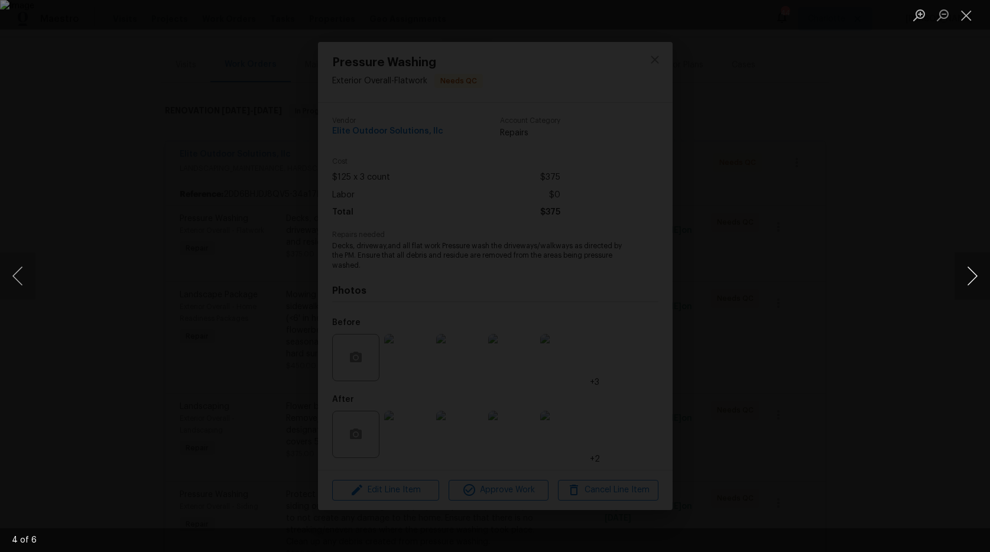
click at [974, 279] on button "Next image" at bounding box center [972, 275] width 35 height 47
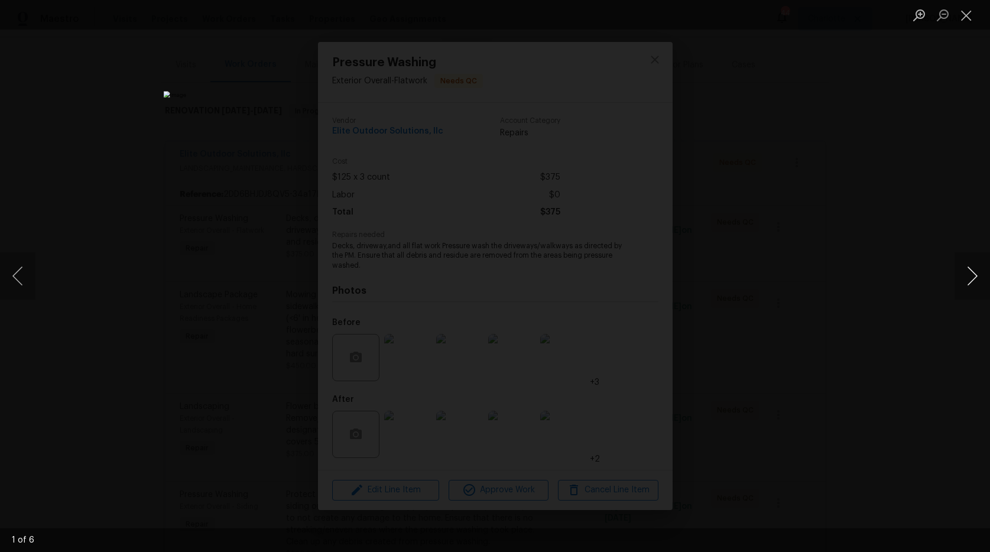
click at [974, 279] on button "Next image" at bounding box center [972, 275] width 35 height 47
click at [964, 14] on button "Close lightbox" at bounding box center [967, 15] width 24 height 21
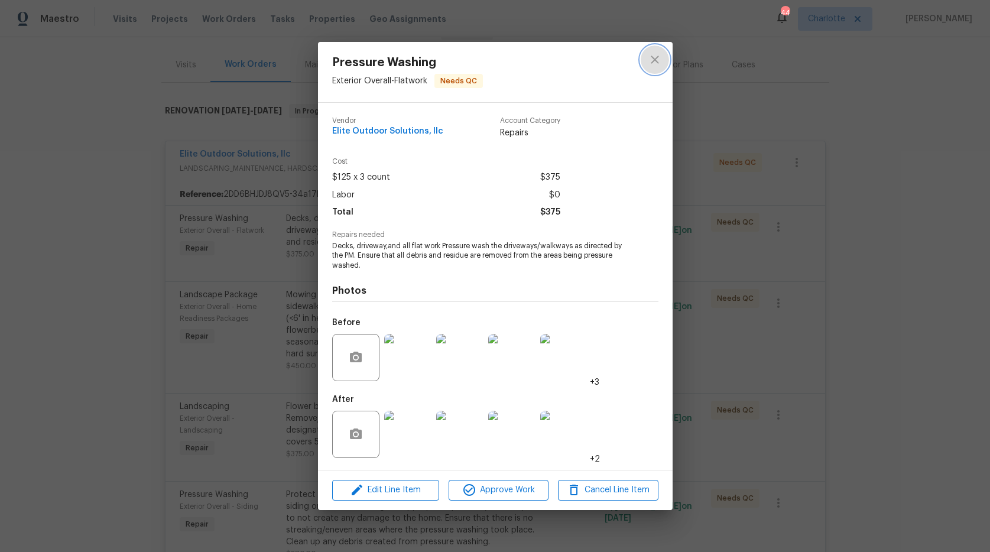
click at [652, 58] on icon "close" at bounding box center [655, 60] width 14 height 14
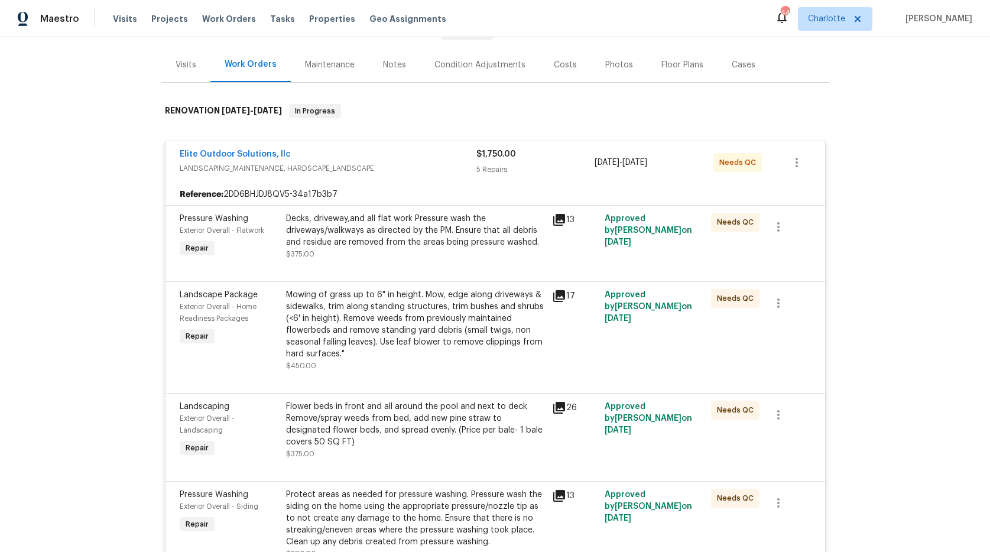
click at [335, 325] on div "Mowing of grass up to 6" in height. Mow, edge along driveways & sidewalks, trim…" at bounding box center [415, 324] width 259 height 71
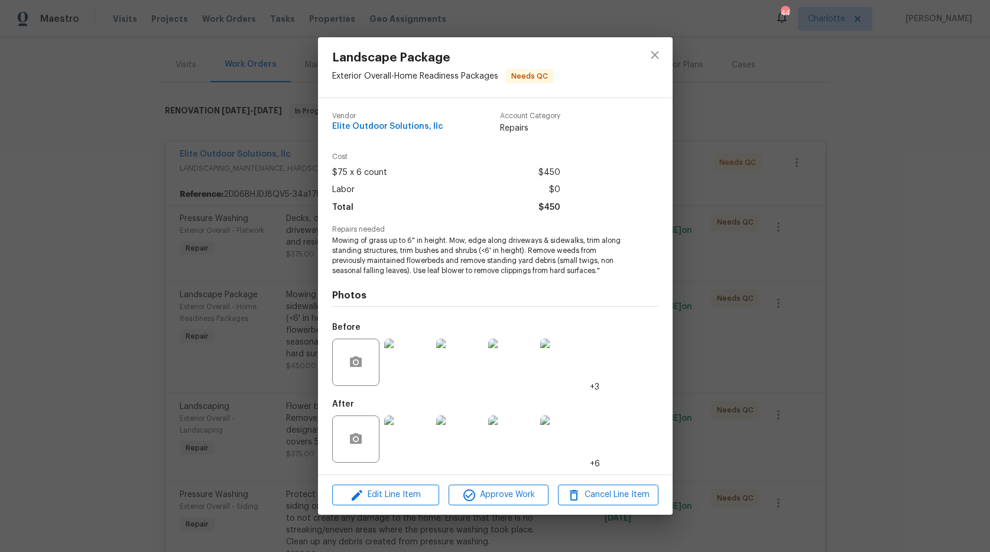
click at [400, 436] on img at bounding box center [407, 439] width 47 height 47
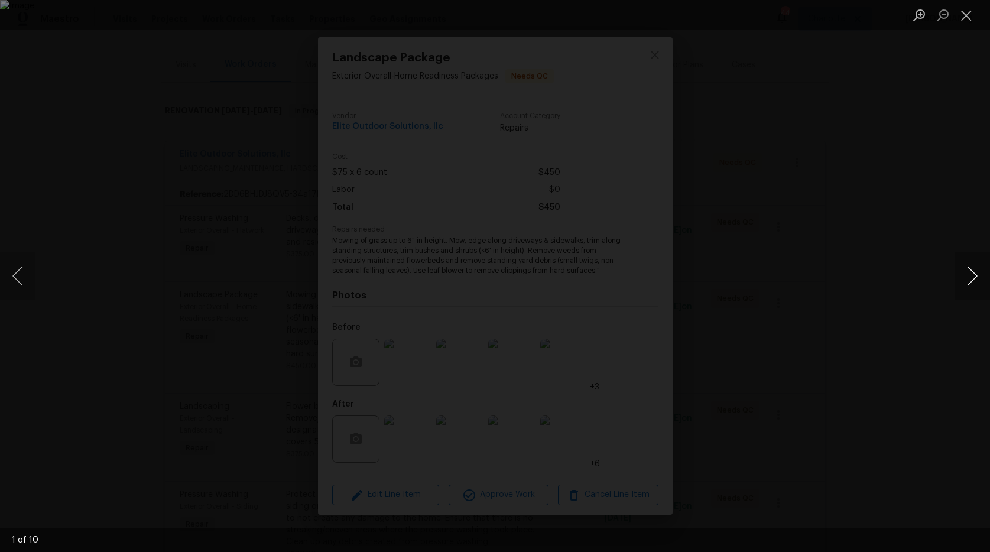
click at [968, 279] on button "Next image" at bounding box center [972, 275] width 35 height 47
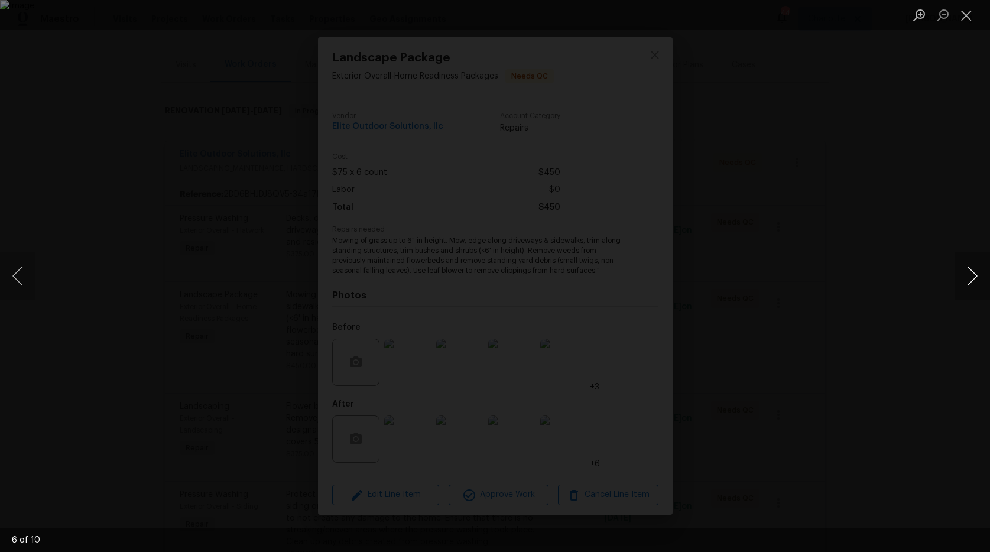
click at [968, 279] on button "Next image" at bounding box center [972, 275] width 35 height 47
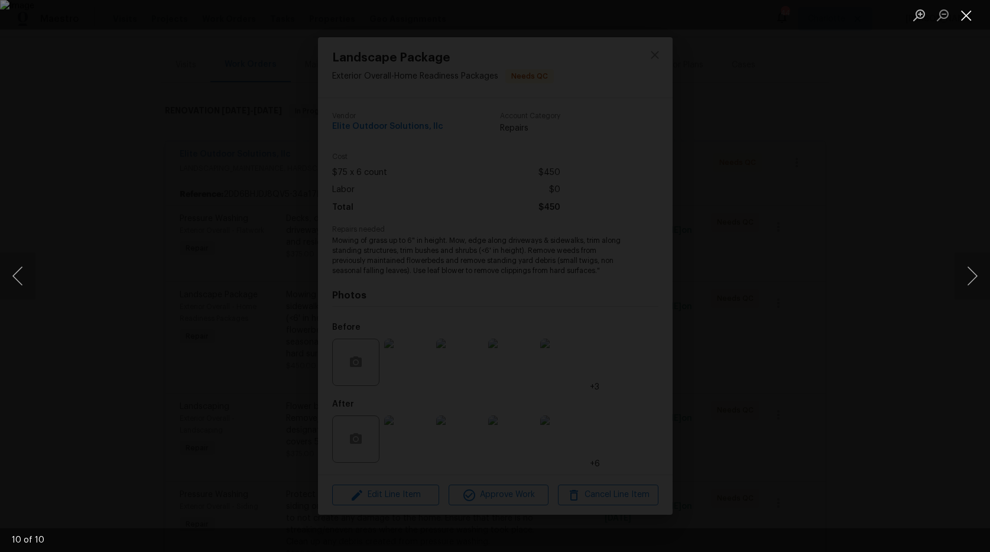
click at [970, 12] on button "Close lightbox" at bounding box center [967, 15] width 24 height 21
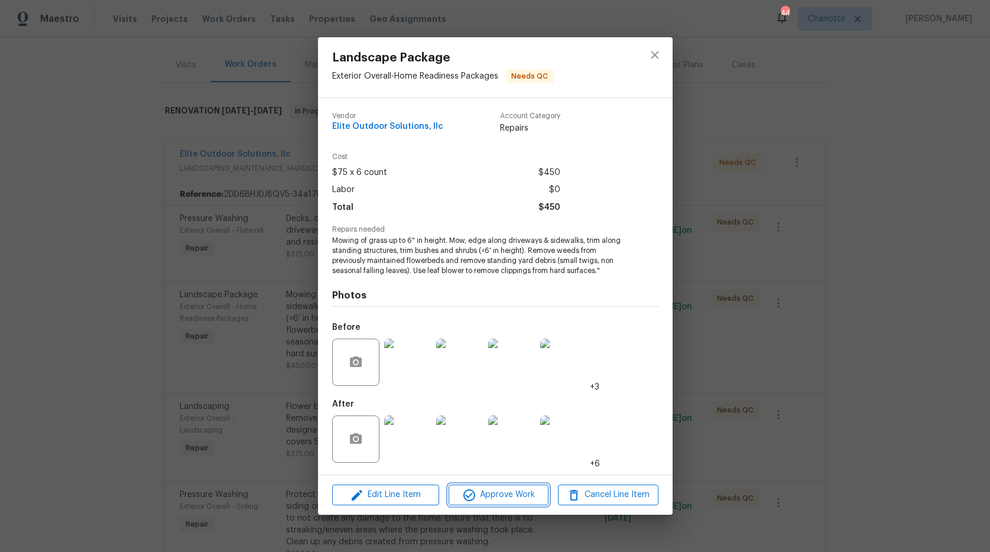
click at [509, 499] on span "Approve Work" at bounding box center [498, 495] width 93 height 15
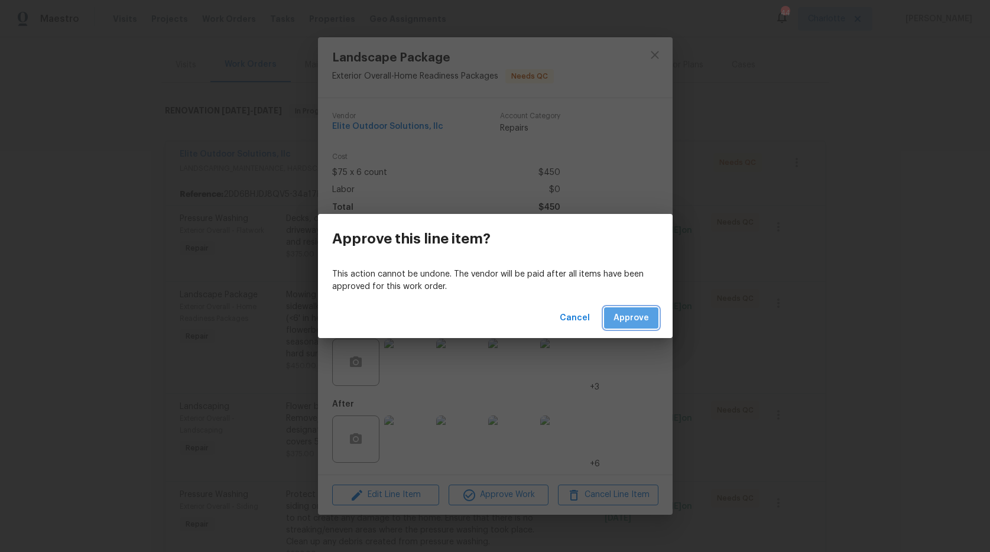
click at [645, 317] on span "Approve" at bounding box center [631, 318] width 35 height 15
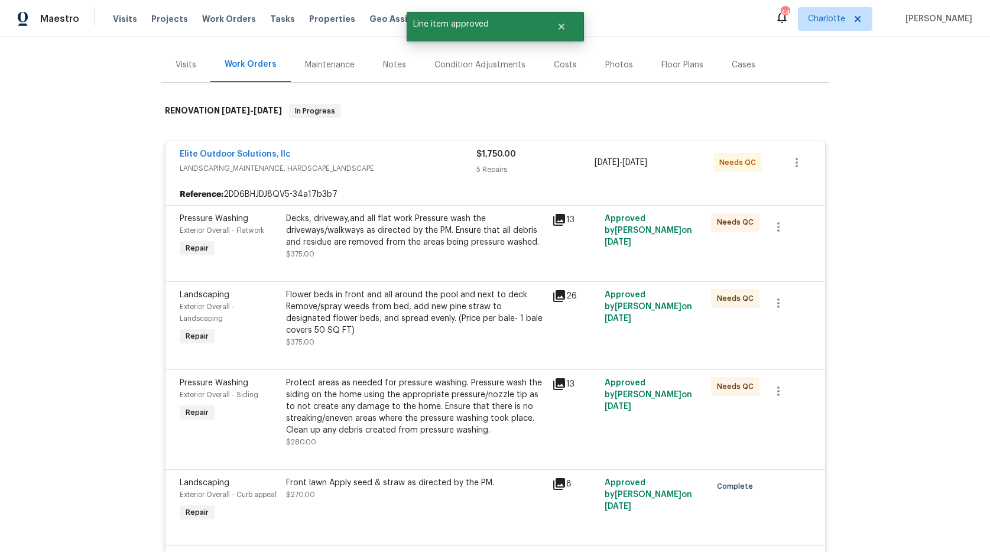
click at [387, 327] on div "Flower beds in front and all around the pool and next to deck Remove/spray weed…" at bounding box center [415, 312] width 259 height 47
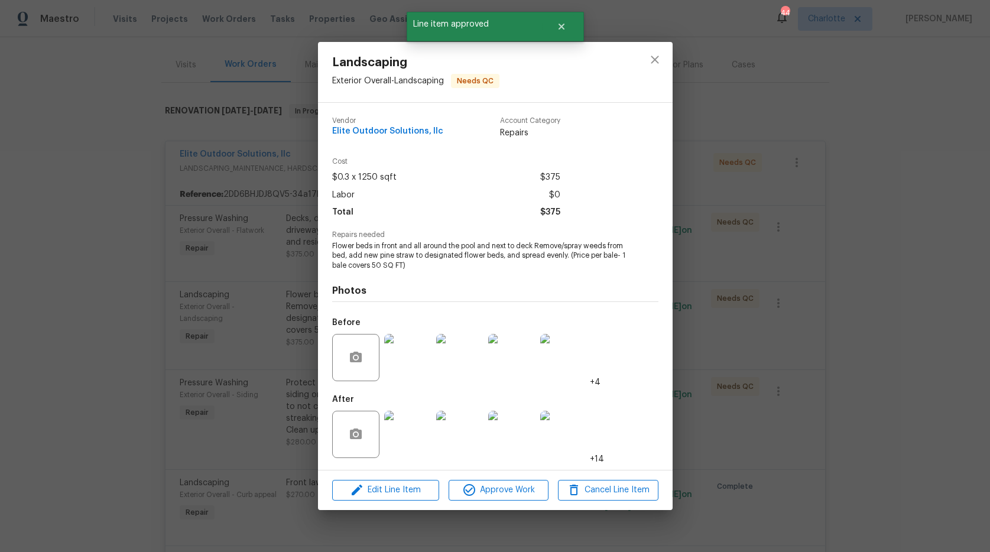
click at [417, 446] on img at bounding box center [407, 434] width 47 height 47
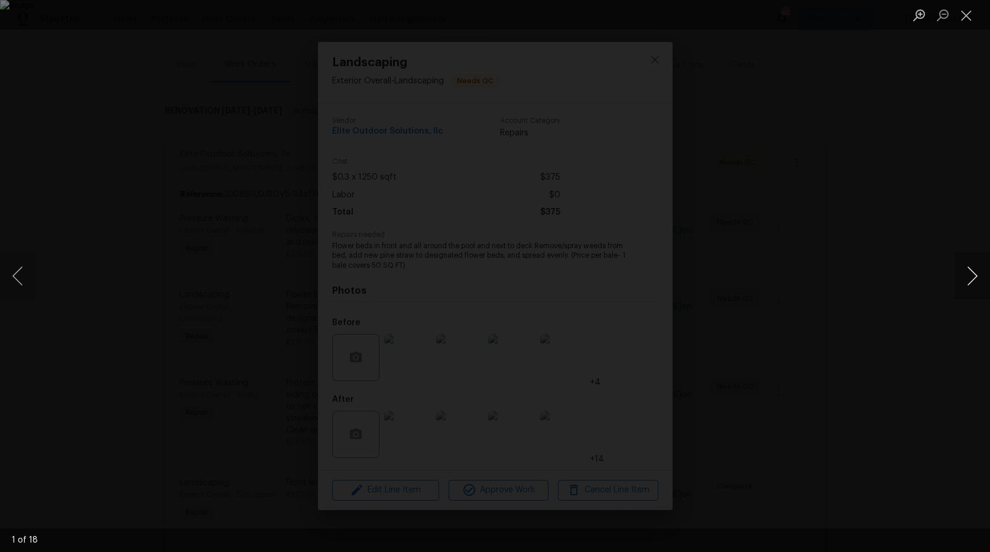
click at [973, 271] on button "Next image" at bounding box center [972, 275] width 35 height 47
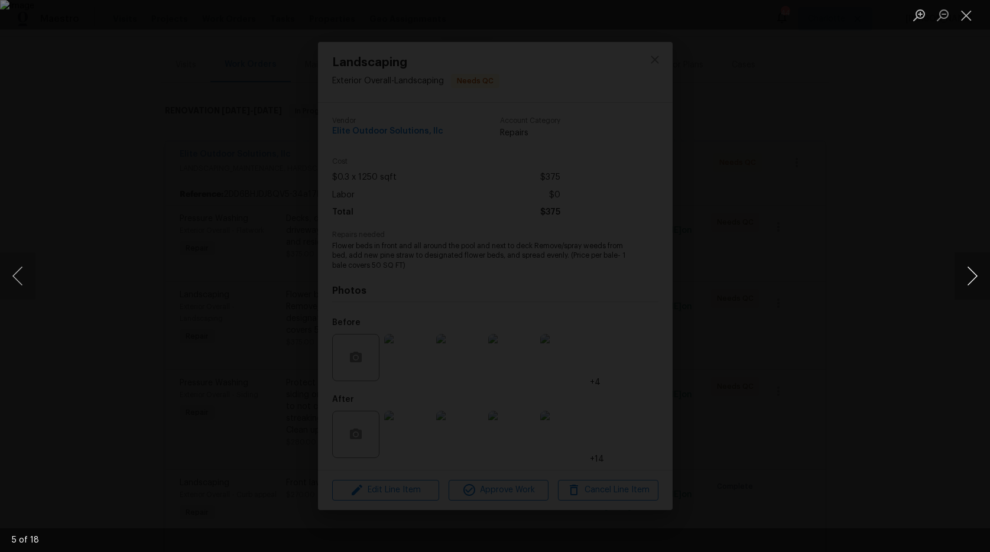
click at [973, 271] on button "Next image" at bounding box center [972, 275] width 35 height 47
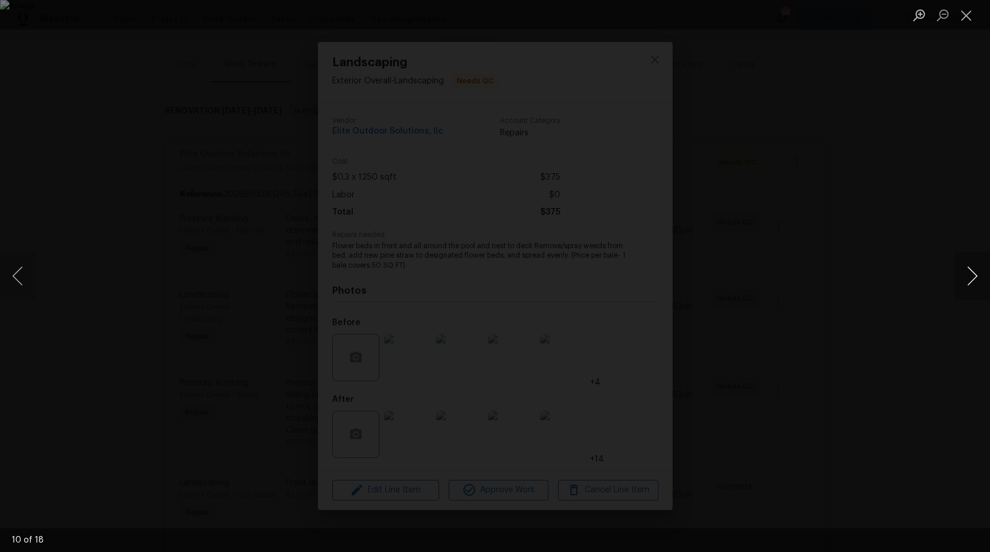
click at [973, 271] on button "Next image" at bounding box center [972, 275] width 35 height 47
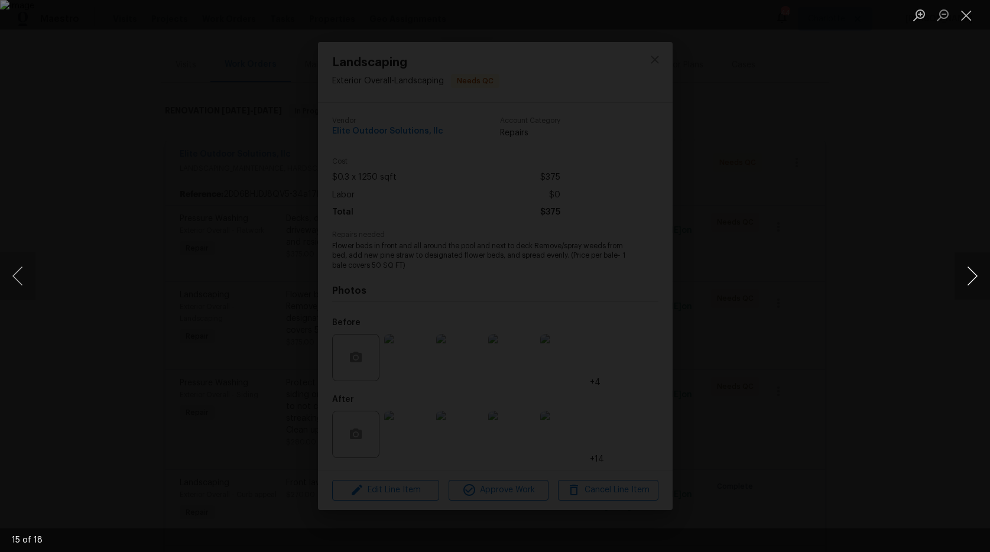
click at [973, 271] on button "Next image" at bounding box center [972, 275] width 35 height 47
click at [968, 13] on button "Close lightbox" at bounding box center [967, 15] width 24 height 21
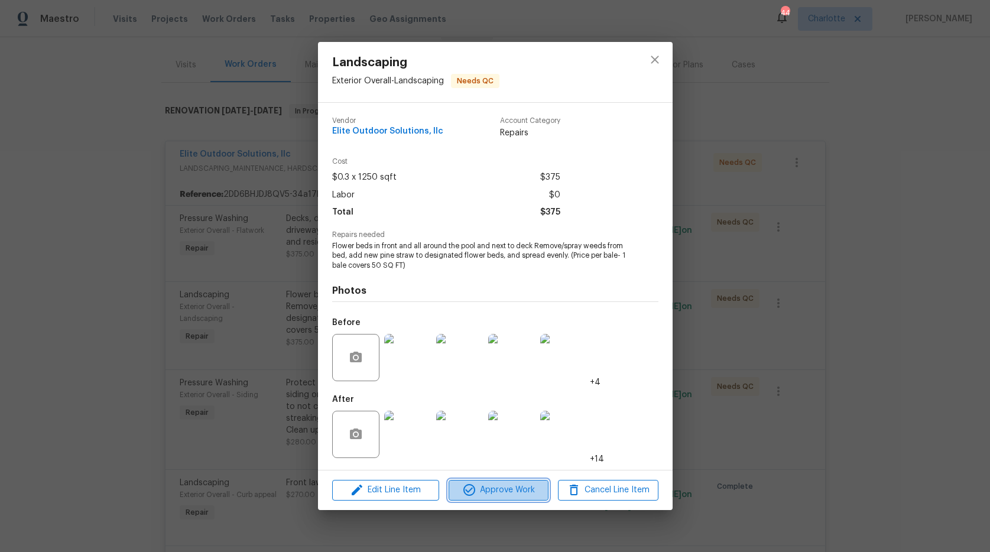
click at [520, 483] on span "Approve Work" at bounding box center [498, 490] width 93 height 15
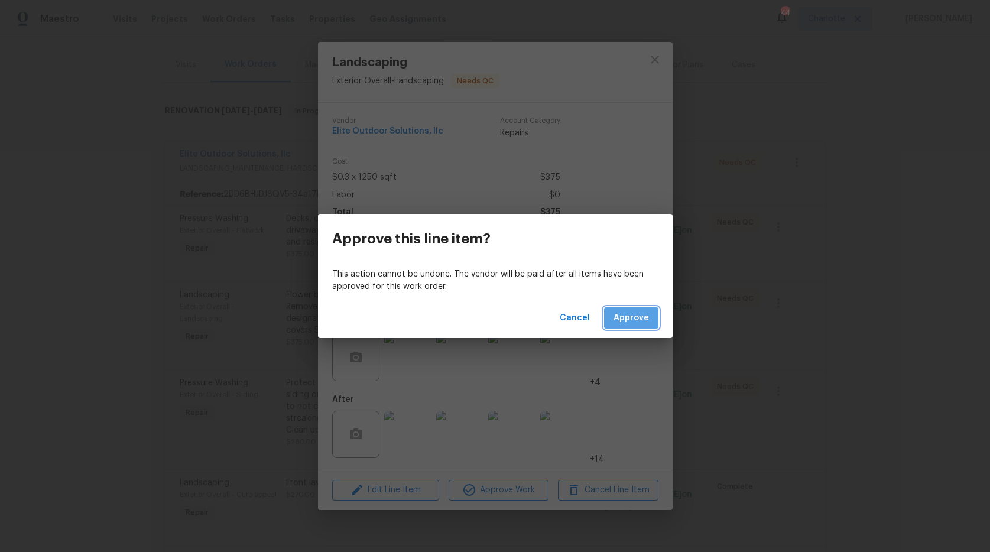
click at [628, 321] on span "Approve" at bounding box center [631, 318] width 35 height 15
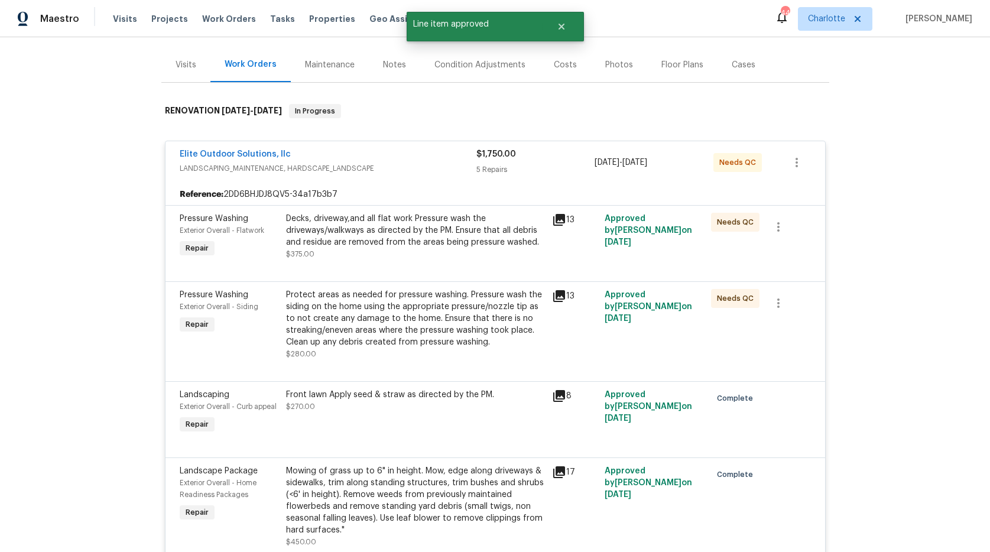
click at [332, 317] on div "Protect areas as needed for pressure washing. Pressure wash the siding on the h…" at bounding box center [415, 318] width 259 height 59
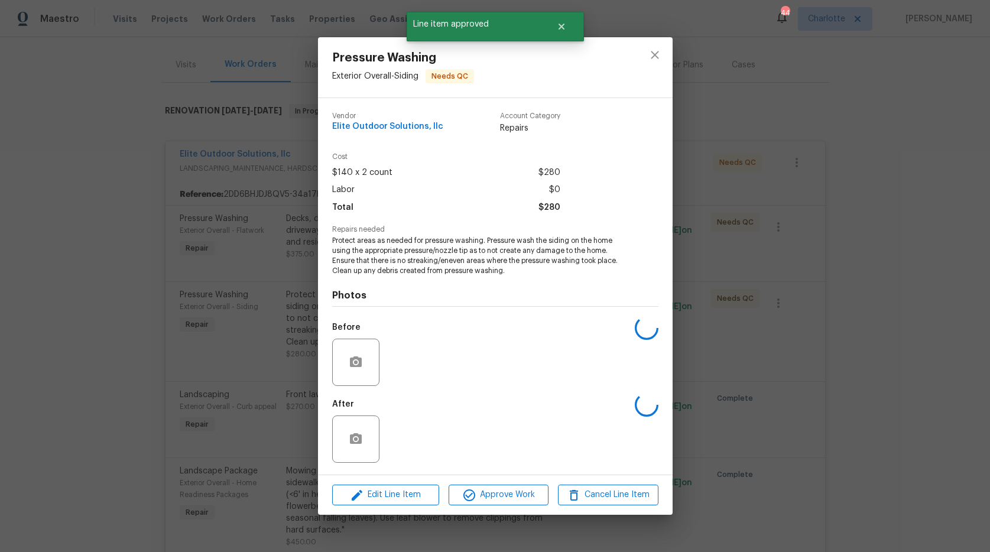
click at [332, 317] on div "Before" at bounding box center [357, 354] width 50 height 77
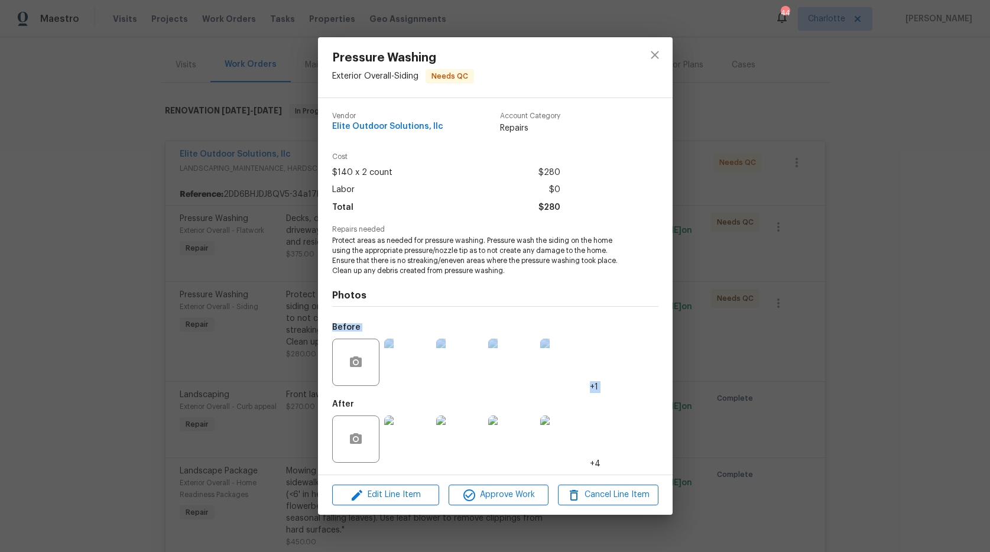
click at [403, 453] on img at bounding box center [407, 439] width 47 height 47
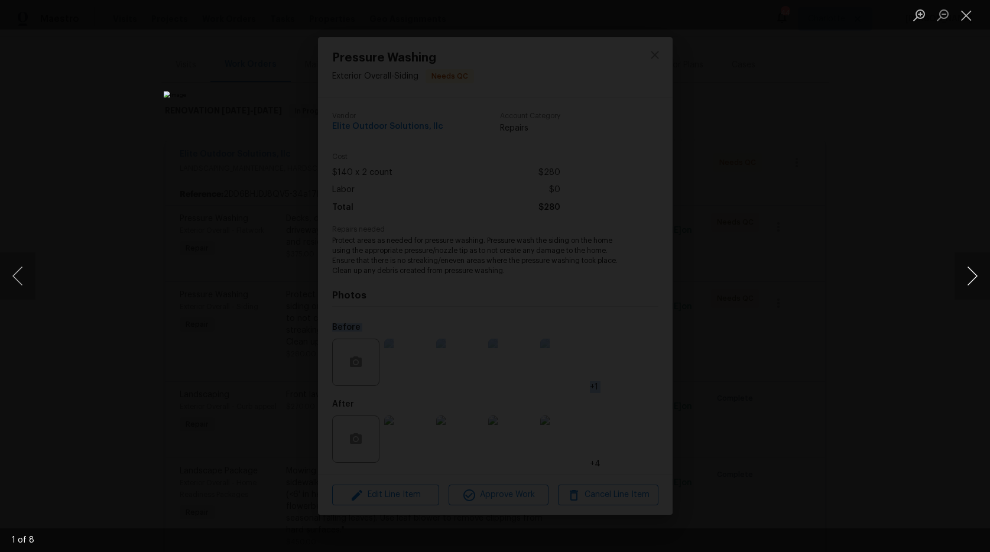
click at [978, 278] on button "Next image" at bounding box center [972, 275] width 35 height 47
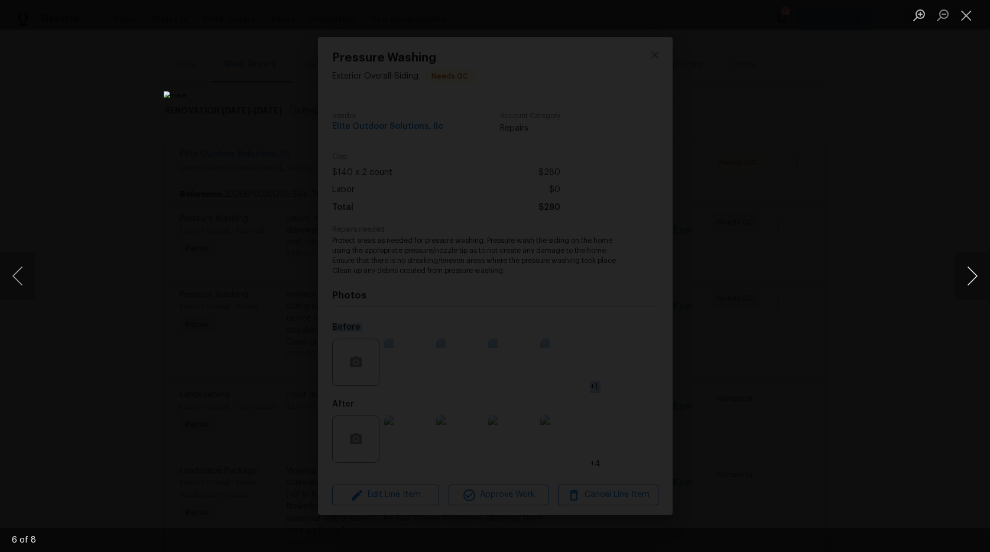
click at [978, 278] on button "Next image" at bounding box center [972, 275] width 35 height 47
click at [979, 282] on button "Next image" at bounding box center [972, 275] width 35 height 47
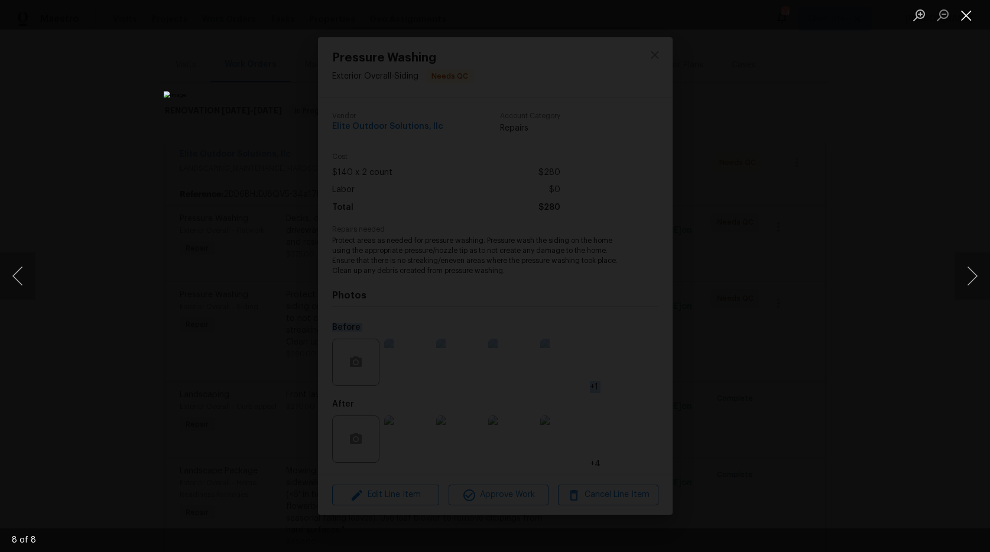
click at [973, 15] on button "Close lightbox" at bounding box center [967, 15] width 24 height 21
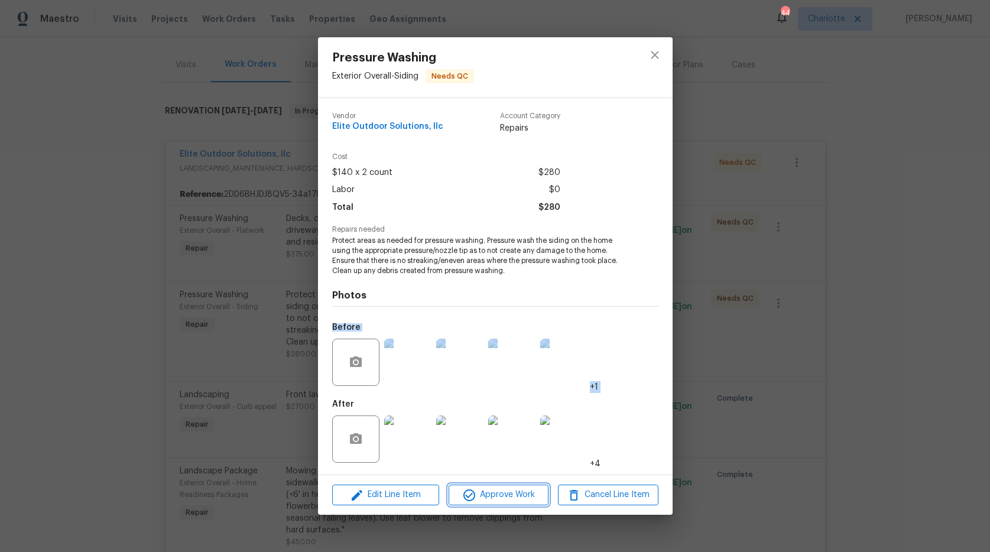
click at [539, 491] on span "Approve Work" at bounding box center [498, 495] width 93 height 15
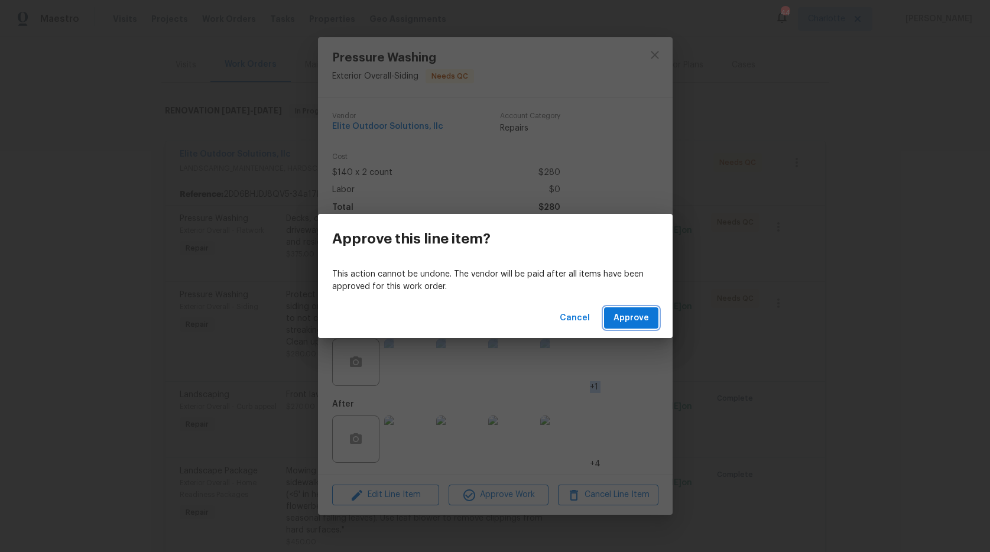
click at [624, 320] on span "Approve" at bounding box center [631, 318] width 35 height 15
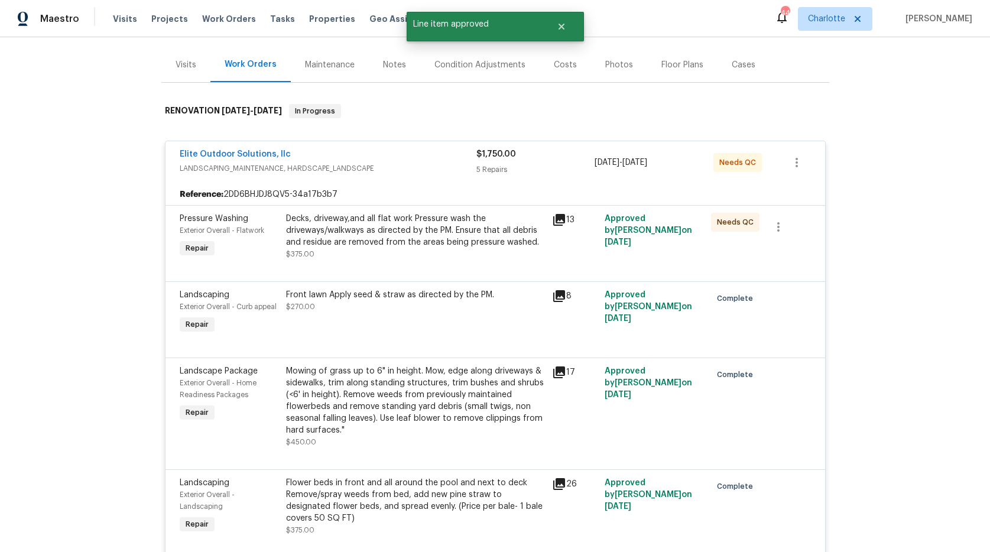
click at [354, 160] on div "Elite Outdoor Solutions, llc" at bounding box center [328, 155] width 297 height 14
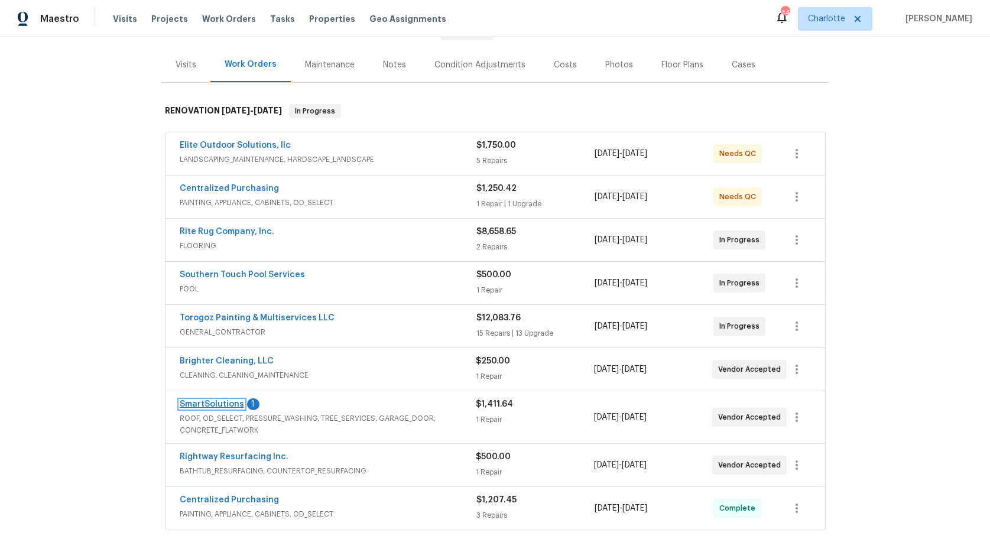
click at [183, 401] on link "SmartSolutions" at bounding box center [212, 404] width 64 height 8
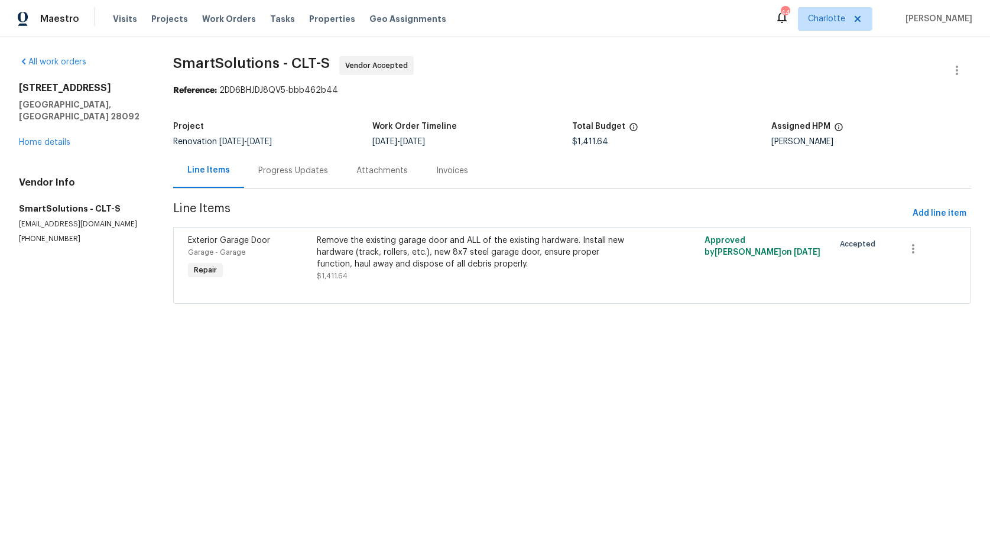
click at [285, 173] on div "Progress Updates" at bounding box center [293, 171] width 70 height 12
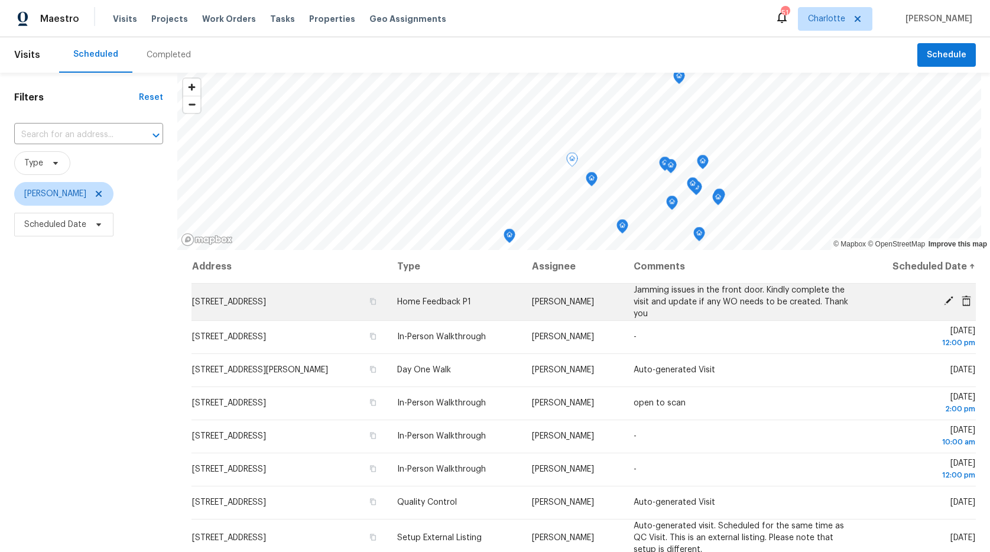
click at [944, 301] on icon at bounding box center [948, 300] width 9 height 9
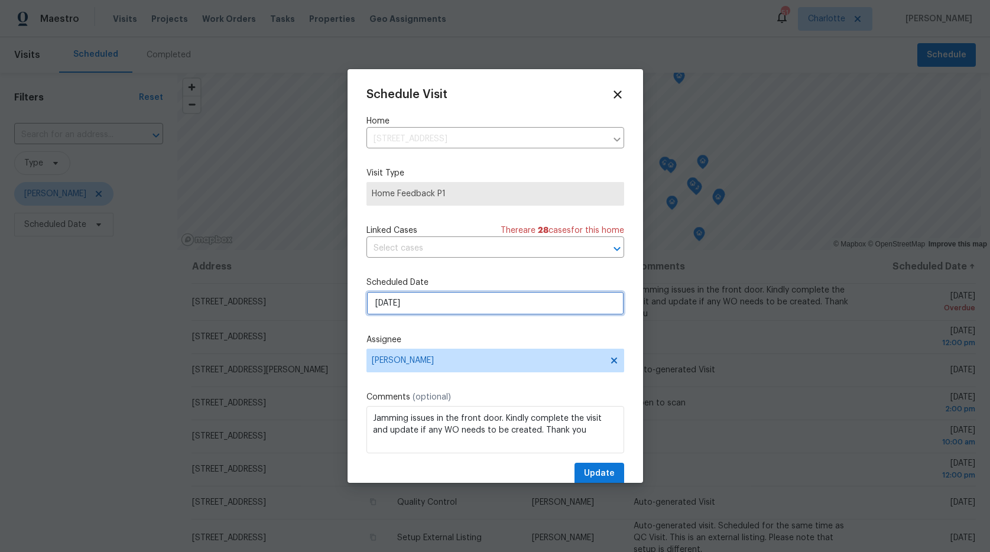
click at [446, 306] on input "10/7/2025" at bounding box center [496, 303] width 258 height 24
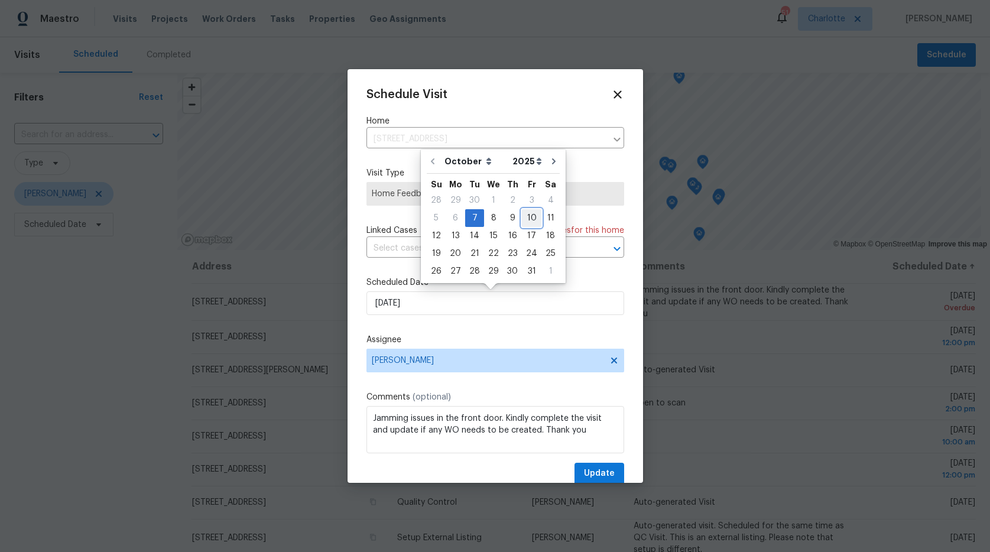
click at [530, 219] on div "10" at bounding box center [532, 218] width 20 height 17
type input "10/10/2025"
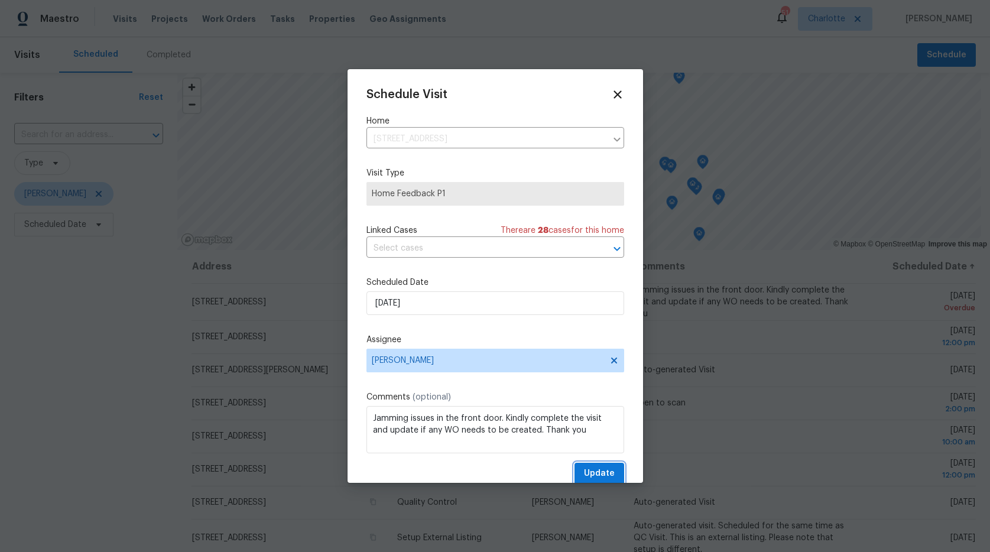
click at [592, 475] on span "Update" at bounding box center [599, 473] width 31 height 15
click at [592, 475] on div "Update" at bounding box center [496, 474] width 258 height 22
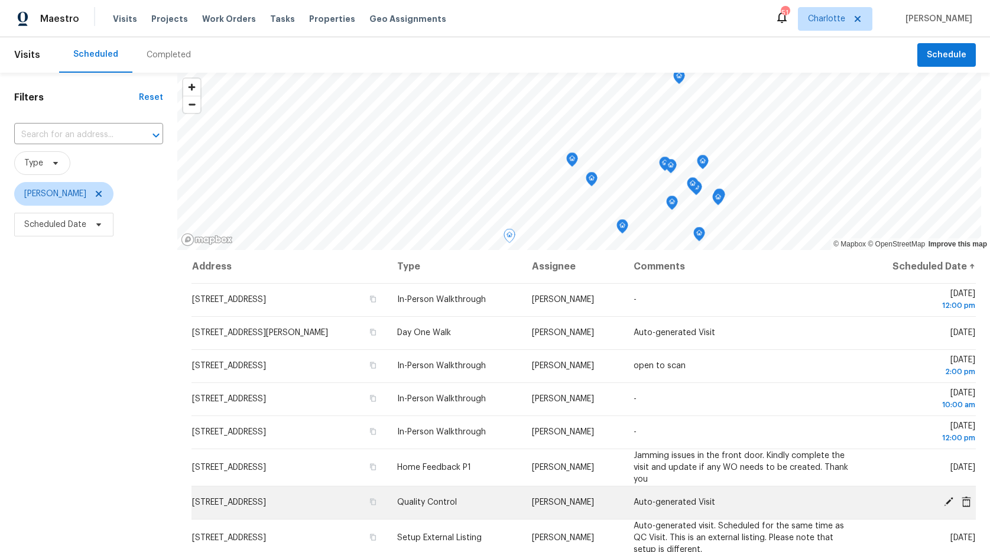
click at [944, 503] on icon at bounding box center [948, 501] width 9 height 9
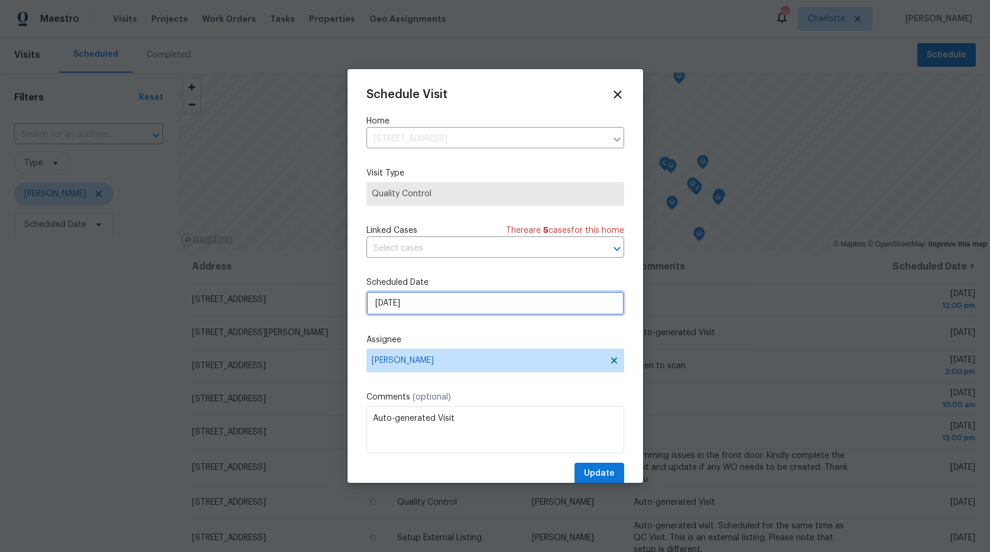
click at [458, 309] on input "10/12/2025" at bounding box center [496, 303] width 258 height 24
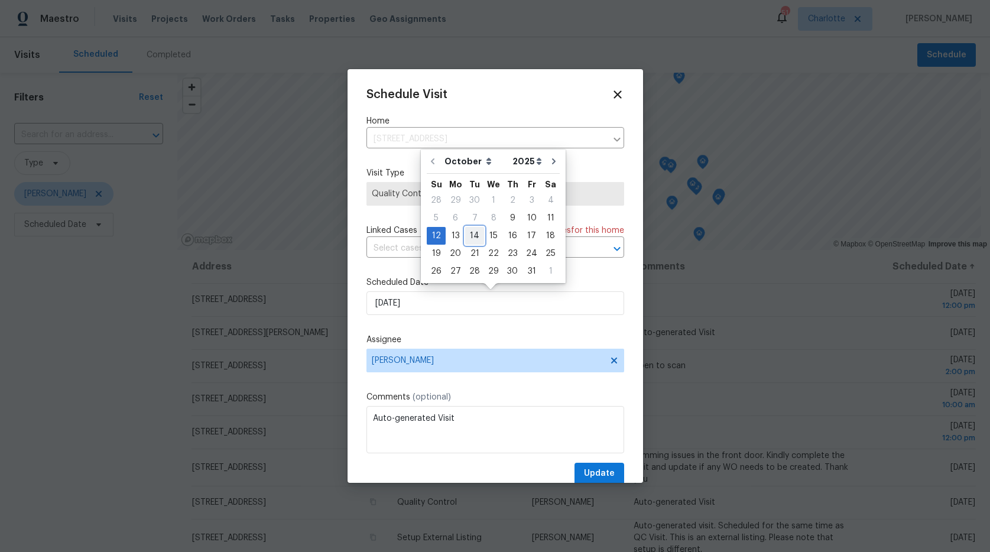
click at [469, 235] on div "14" at bounding box center [474, 236] width 19 height 17
type input "10/14/2025"
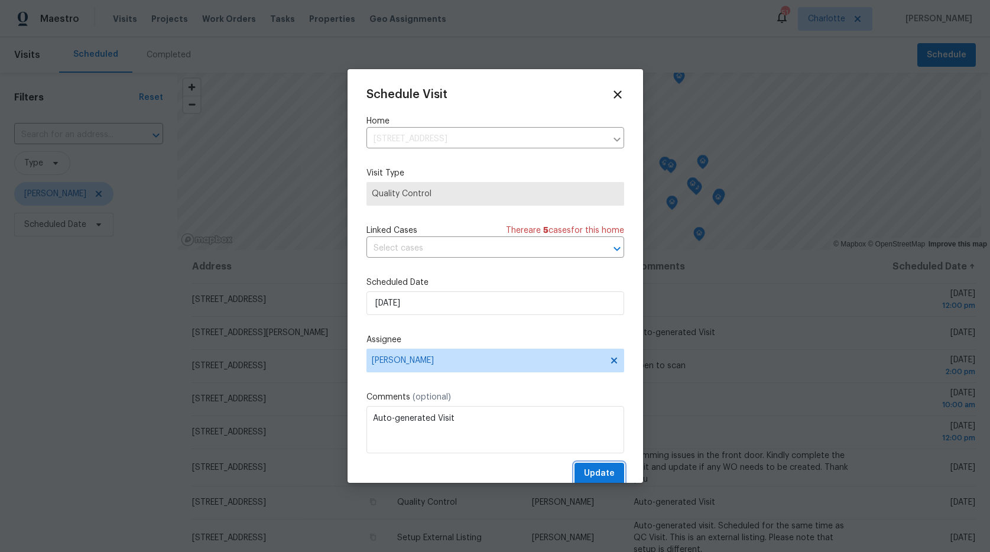
click at [588, 474] on span "Update" at bounding box center [599, 473] width 31 height 15
click at [588, 474] on div "Update" at bounding box center [496, 474] width 258 height 22
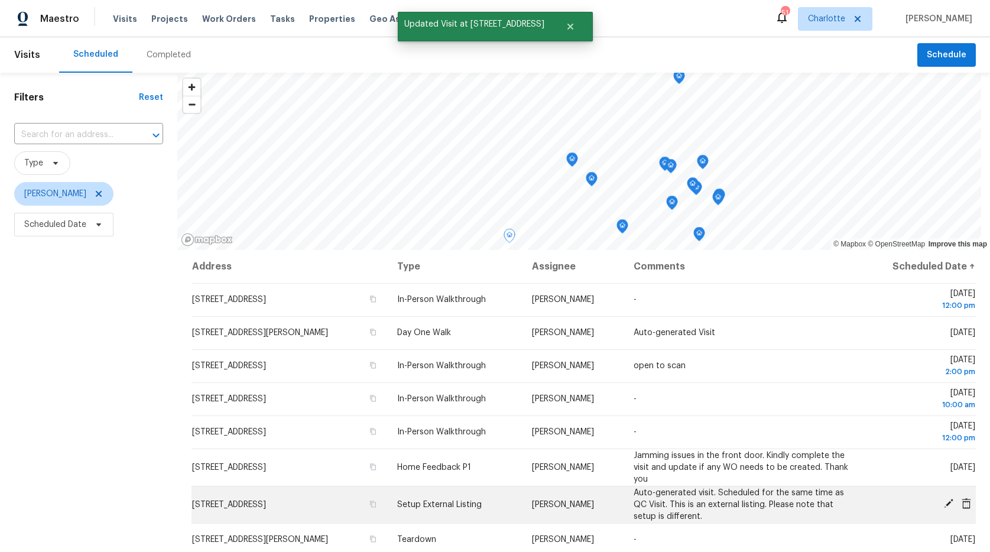
click at [944, 503] on icon at bounding box center [948, 503] width 9 height 9
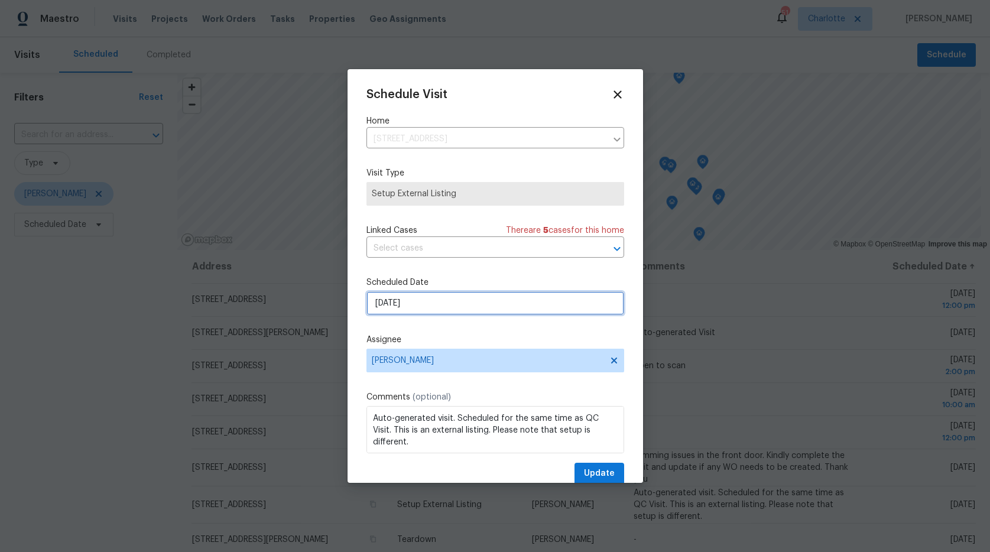
click at [388, 305] on input "10/12/2025" at bounding box center [496, 303] width 258 height 24
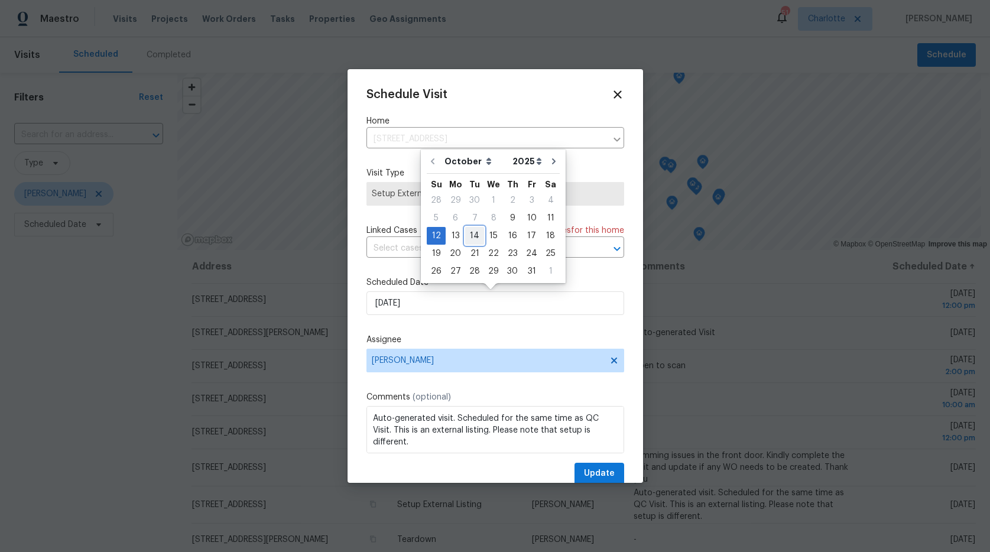
click at [469, 235] on div "14" at bounding box center [474, 236] width 19 height 17
type input "10/14/2025"
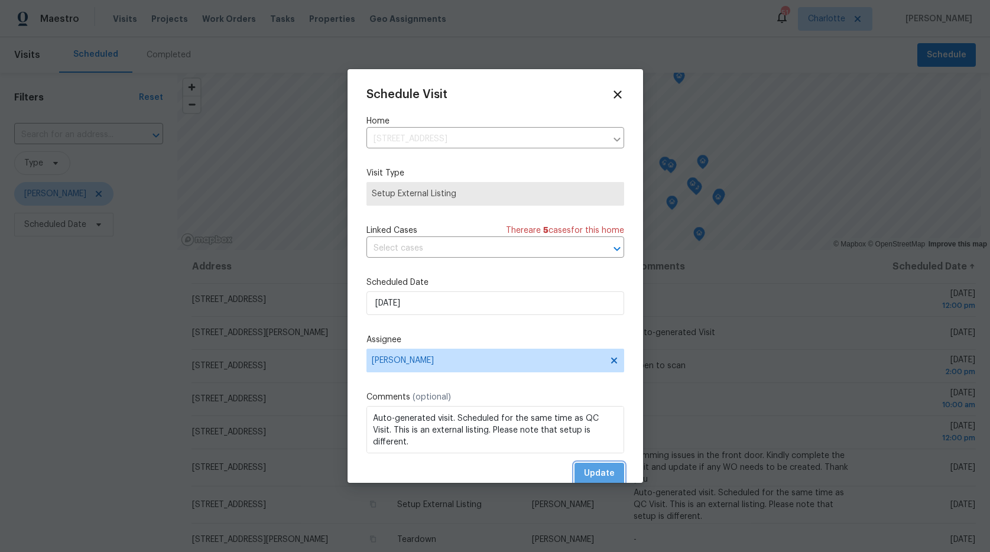
click at [591, 471] on span "Update" at bounding box center [599, 473] width 31 height 15
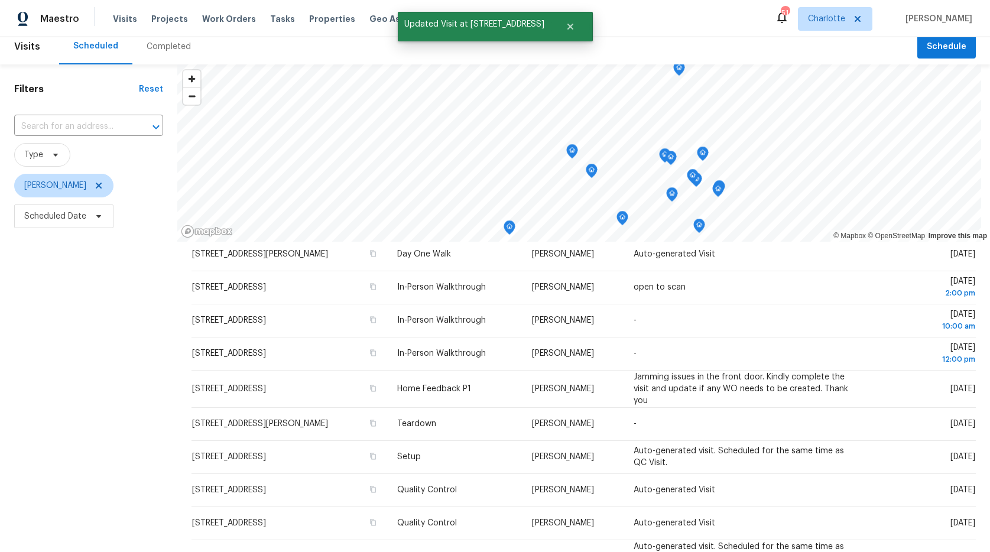
scroll to position [19, 0]
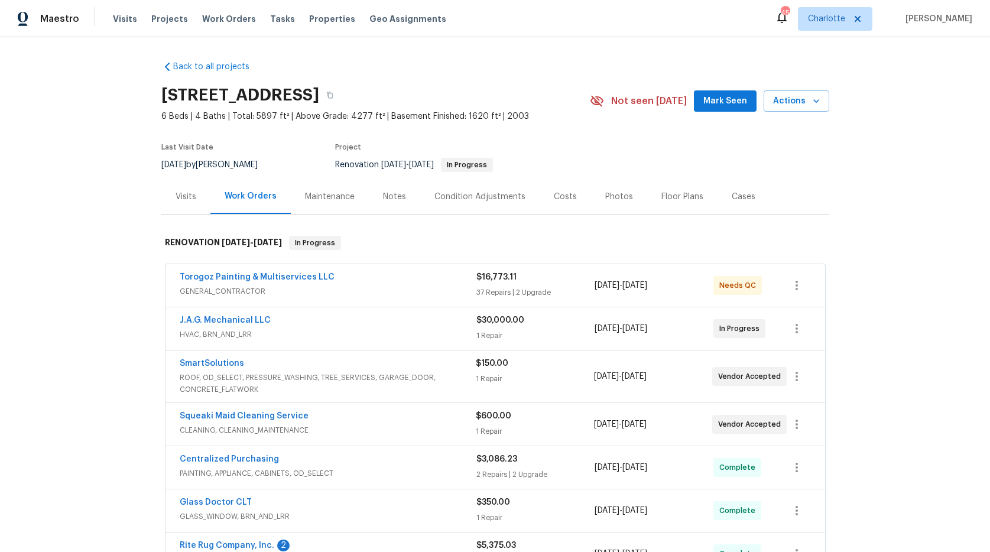
click at [283, 290] on span "GENERAL_CONTRACTOR" at bounding box center [328, 292] width 297 height 12
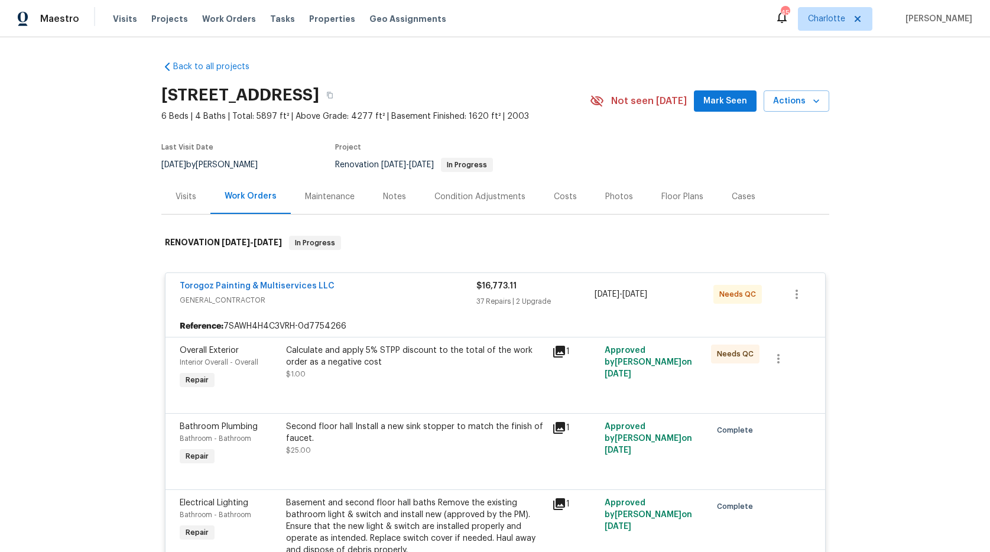
click at [290, 281] on span "Torogoz Painting & Multiservices LLC" at bounding box center [257, 286] width 155 height 12
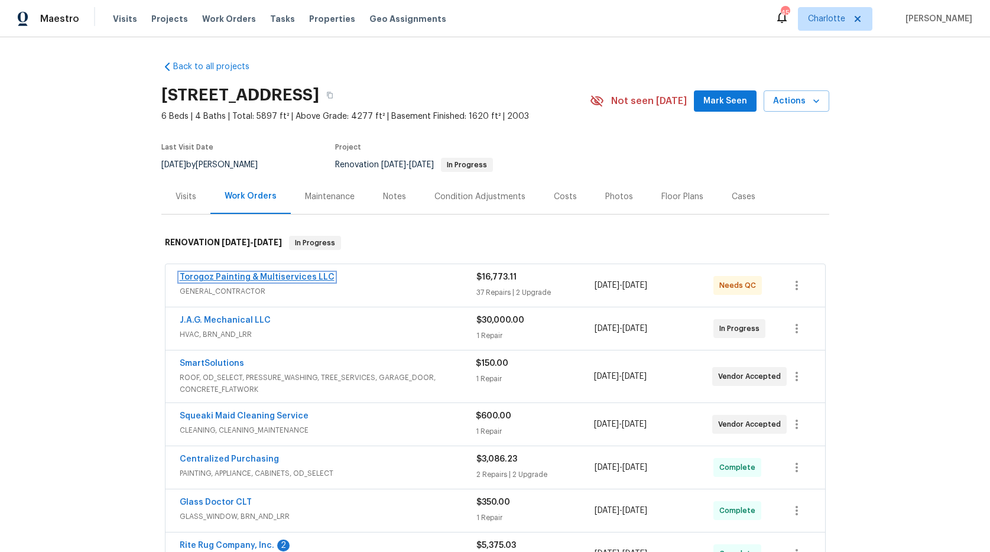
click at [291, 278] on link "Torogoz Painting & Multiservices LLC" at bounding box center [257, 277] width 155 height 8
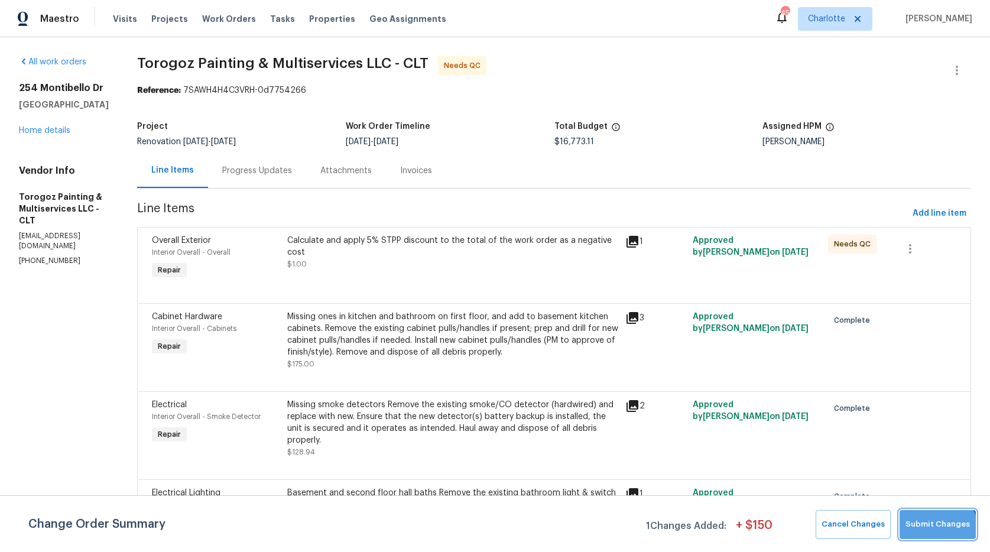
click at [928, 536] on button "Submit Changes" at bounding box center [938, 524] width 76 height 29
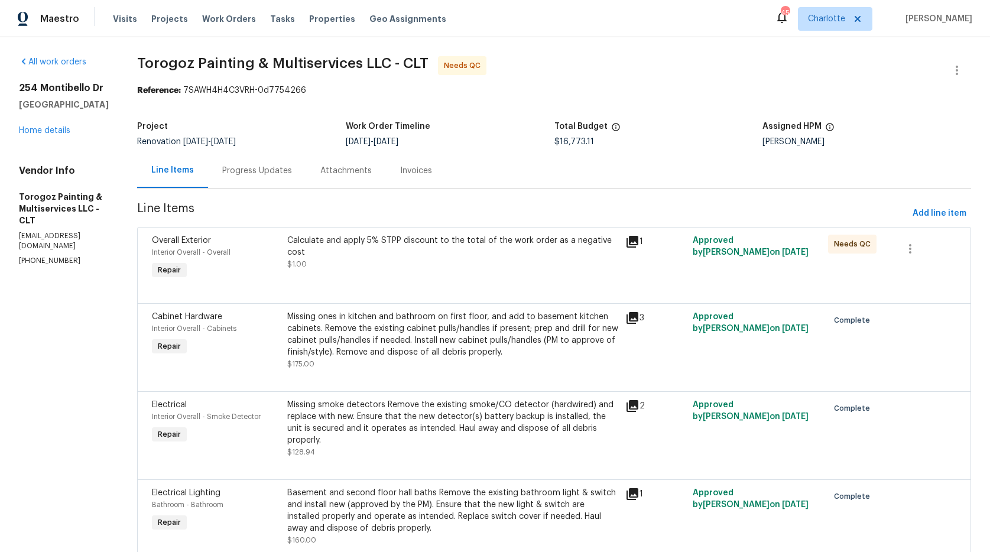
click at [417, 278] on div "Calculate and apply 5% STPP discount to the total of the work order as a negati…" at bounding box center [453, 258] width 338 height 54
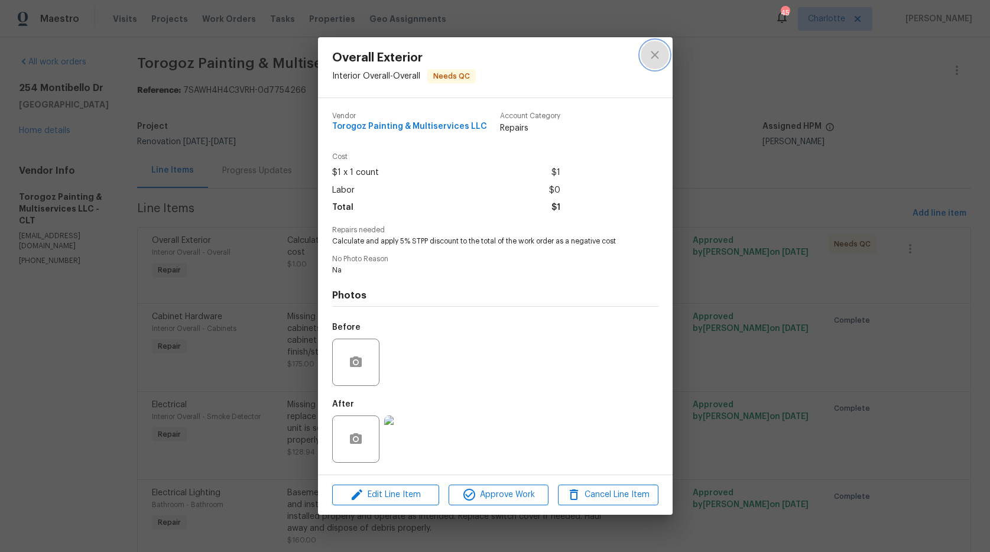
click at [648, 51] on icon "close" at bounding box center [655, 55] width 14 height 14
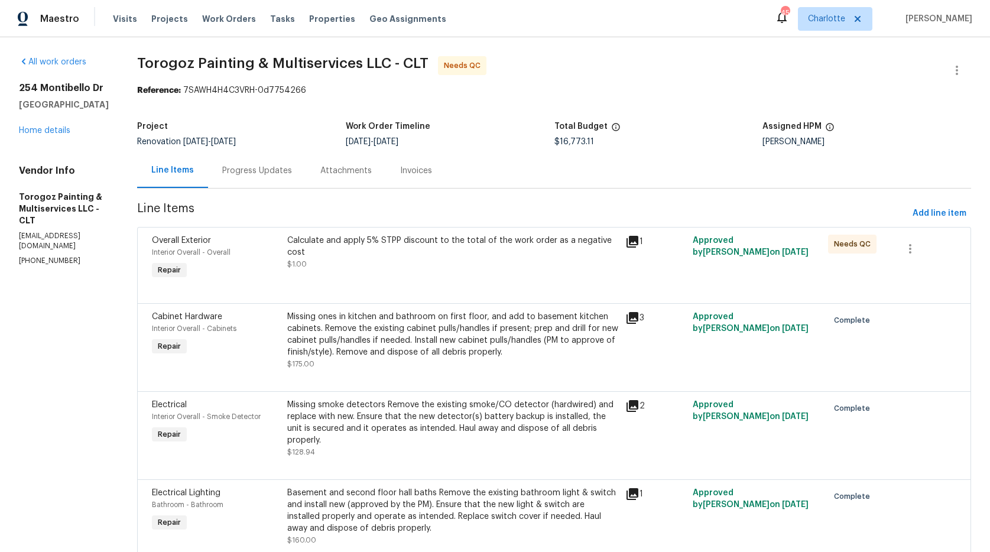
click at [410, 262] on div "Calculate and apply 5% STPP discount to the total of the work order as a negati…" at bounding box center [452, 252] width 331 height 35
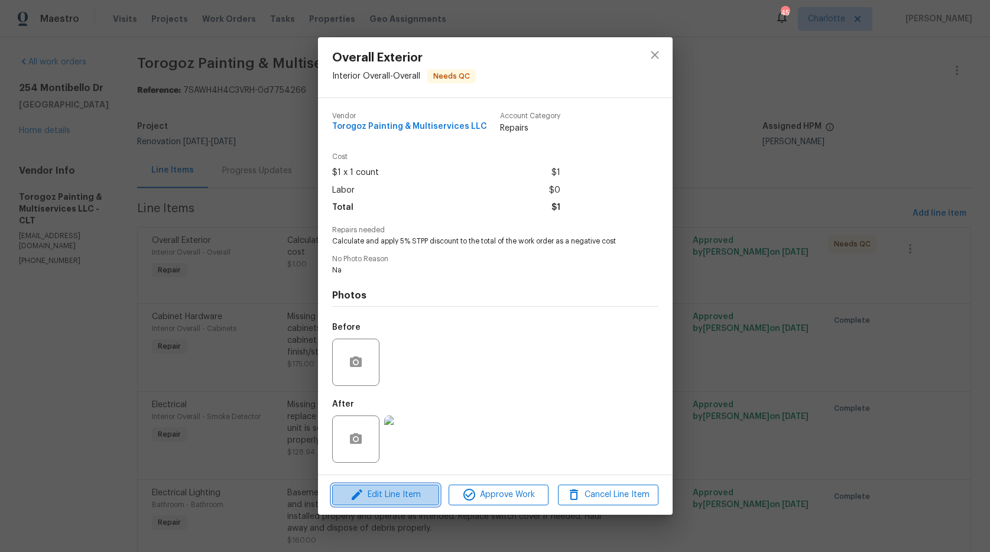
click at [416, 491] on span "Edit Line Item" at bounding box center [386, 495] width 100 height 15
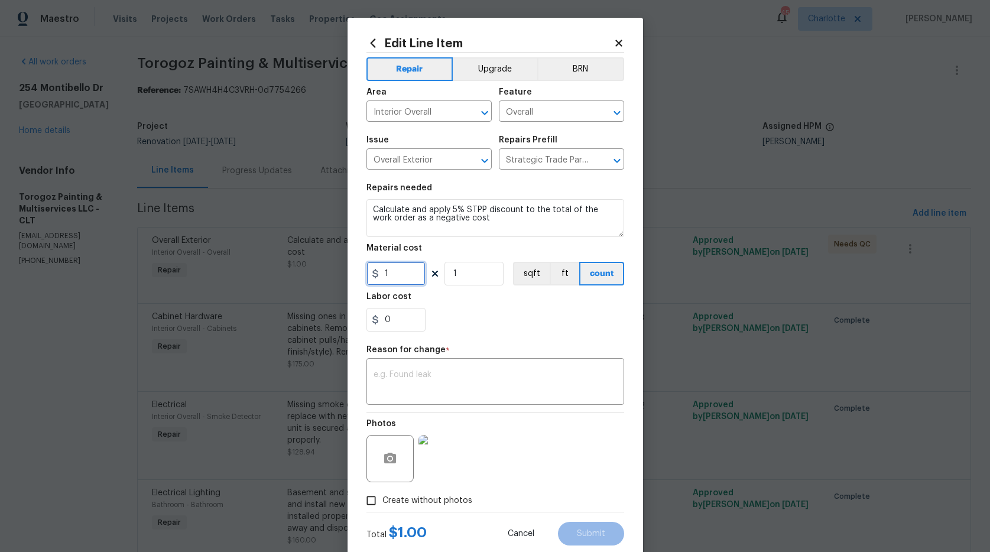
drag, startPoint x: 399, startPoint y: 268, endPoint x: 330, endPoint y: 261, distance: 69.5
click at [332, 261] on div "Edit Line Item Repair Upgrade BRN Area Interior Overall ​ Feature Overall ​ Iss…" at bounding box center [495, 276] width 990 height 552
type input "838.66"
type input "-1"
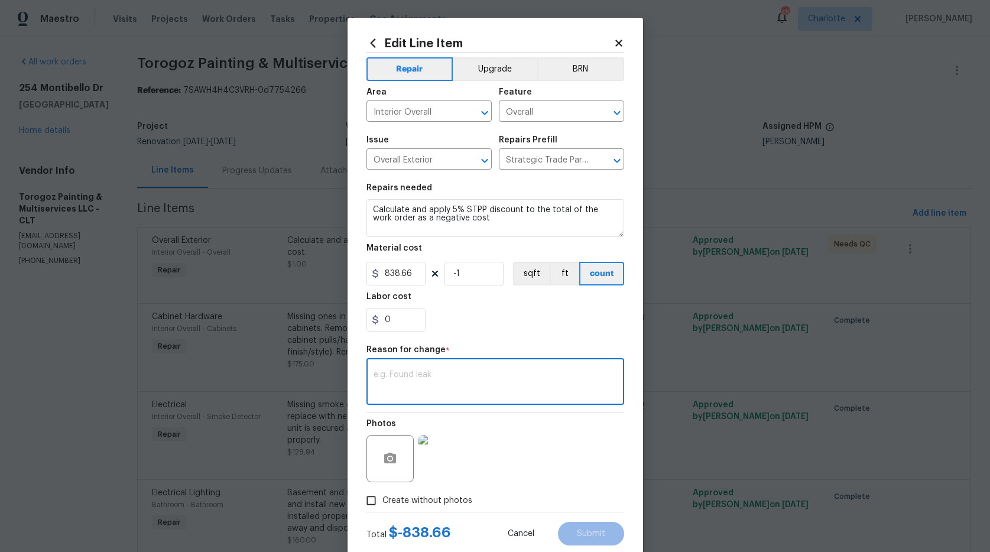
click at [461, 374] on textarea at bounding box center [496, 383] width 244 height 25
type textarea "STPP"
click at [544, 460] on div "Photos" at bounding box center [496, 451] width 258 height 77
click at [492, 384] on textarea "STPP" at bounding box center [496, 383] width 244 height 25
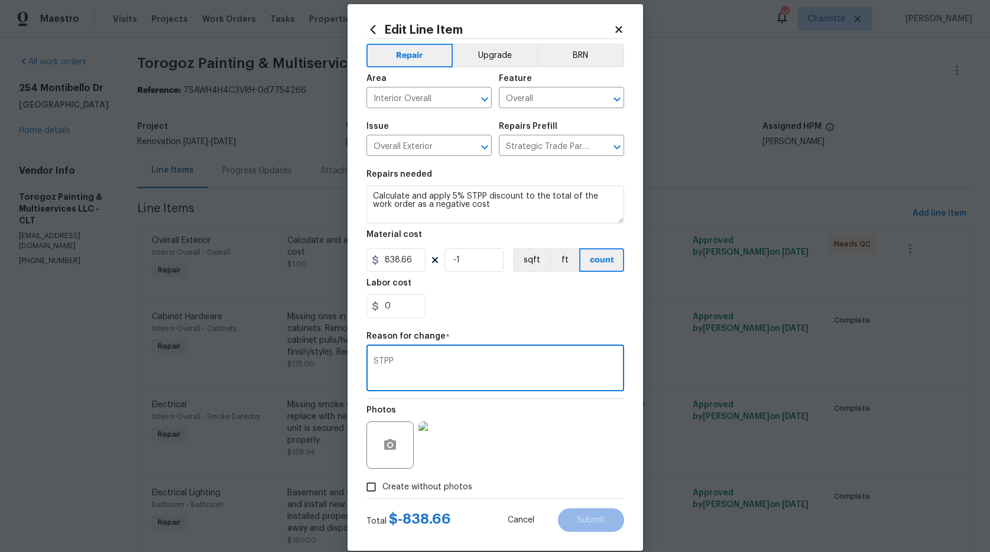
scroll to position [30, 0]
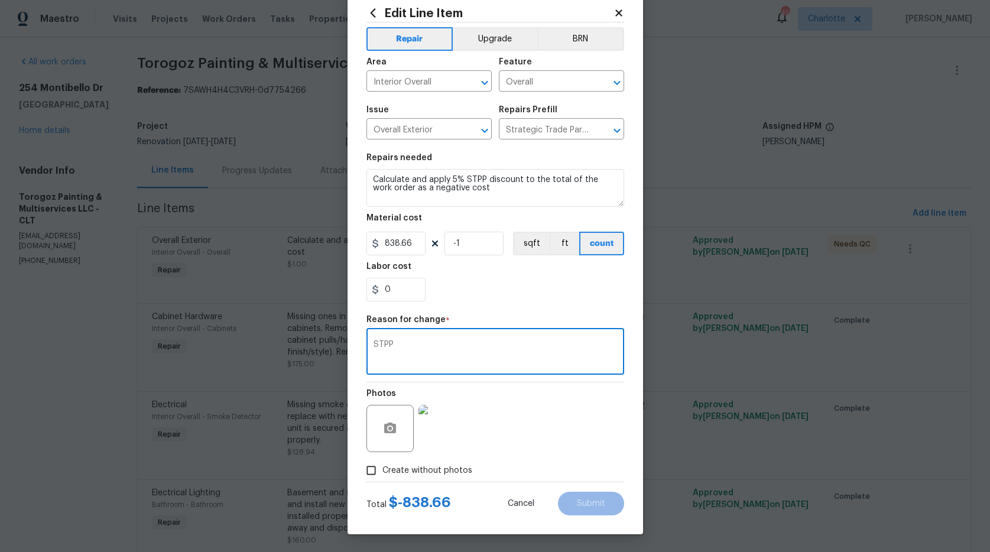
click at [516, 401] on div "Photos" at bounding box center [496, 421] width 258 height 77
drag, startPoint x: 464, startPoint y: 245, endPoint x: 390, endPoint y: 229, distance: 76.2
click at [390, 229] on figure "Material cost 838.66 -1 sqft ft count" at bounding box center [496, 234] width 258 height 41
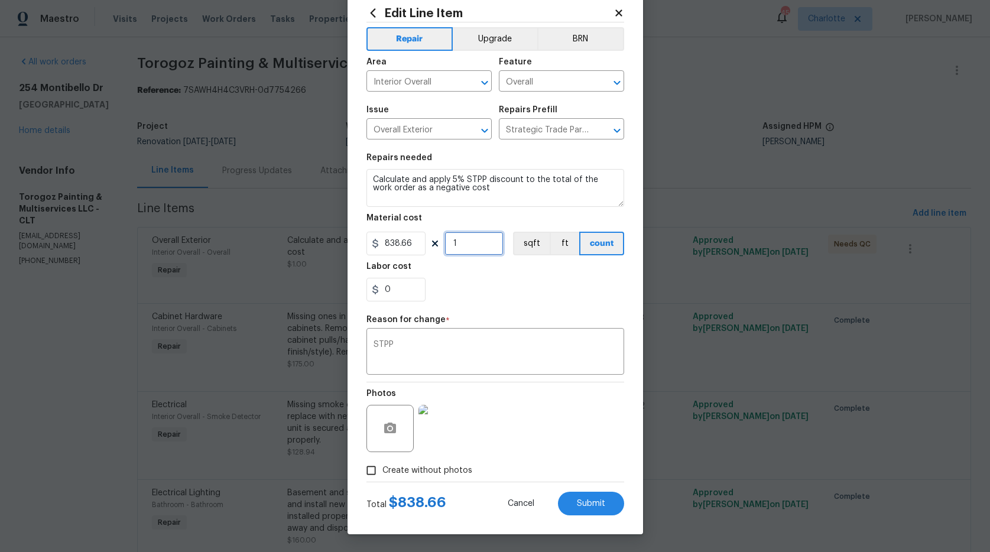
type input "1"
click at [382, 242] on input "838.66" at bounding box center [396, 244] width 59 height 24
click at [589, 501] on span "Submit" at bounding box center [591, 504] width 28 height 9
type input "1"
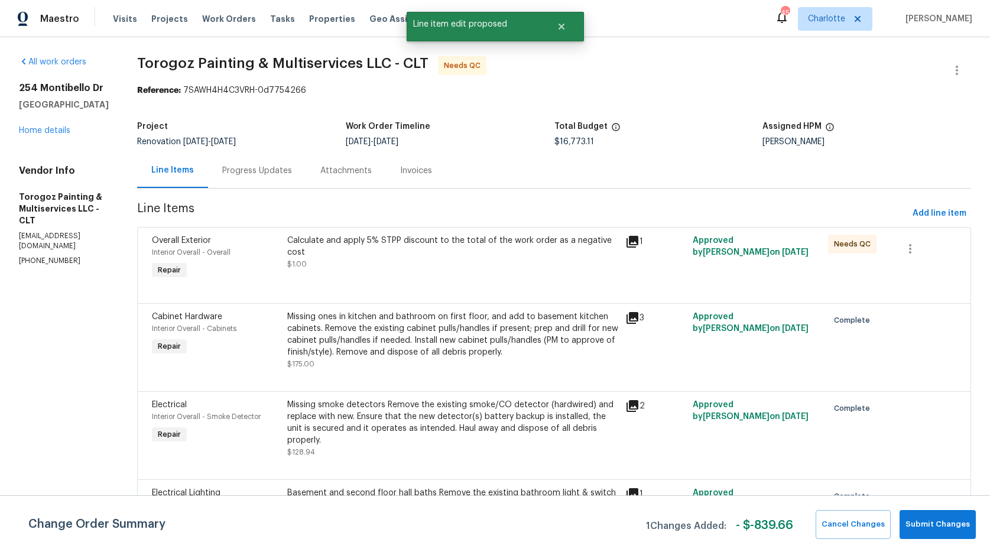
scroll to position [0, 0]
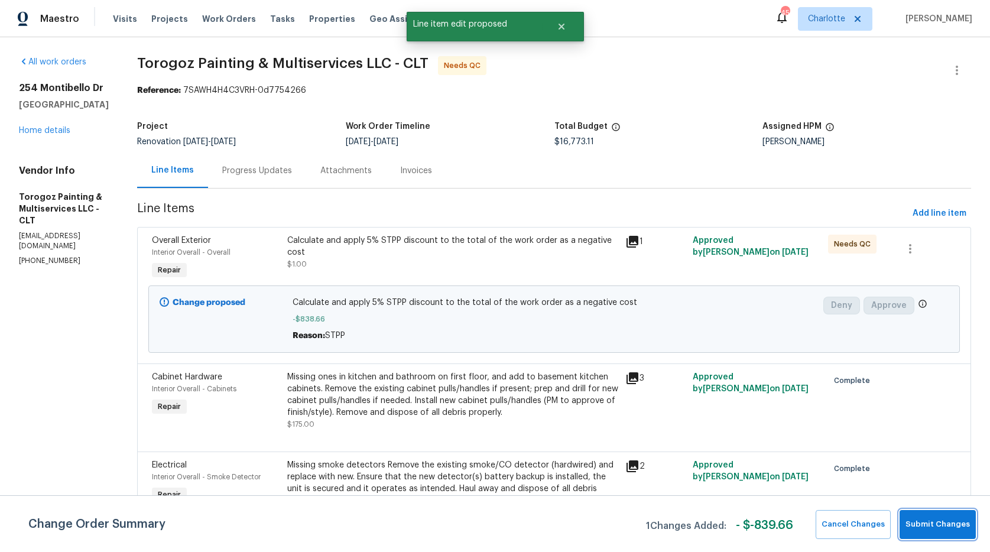
click at [924, 520] on span "Submit Changes" at bounding box center [938, 525] width 64 height 14
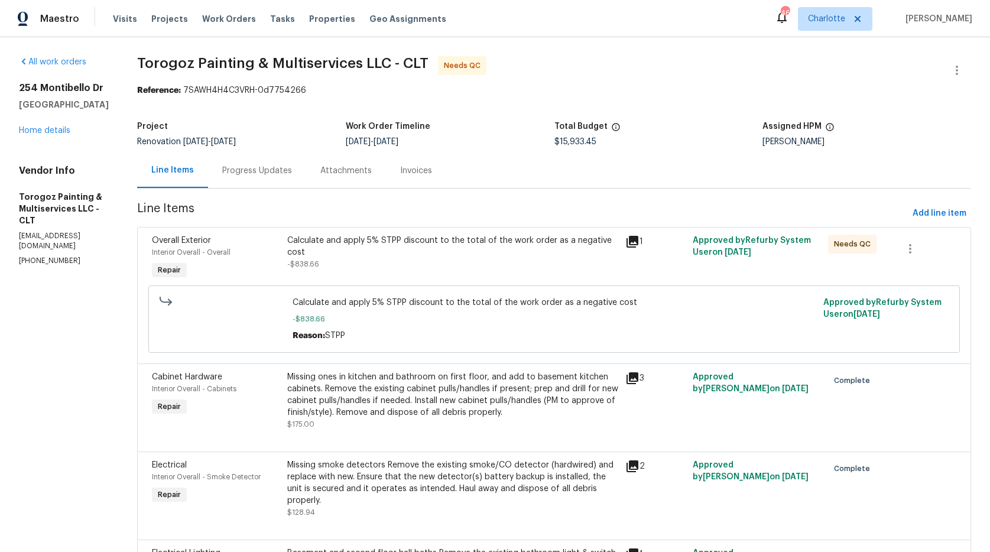
click at [446, 252] on div "Calculate and apply 5% STPP discount to the total of the work order as a negati…" at bounding box center [452, 247] width 331 height 24
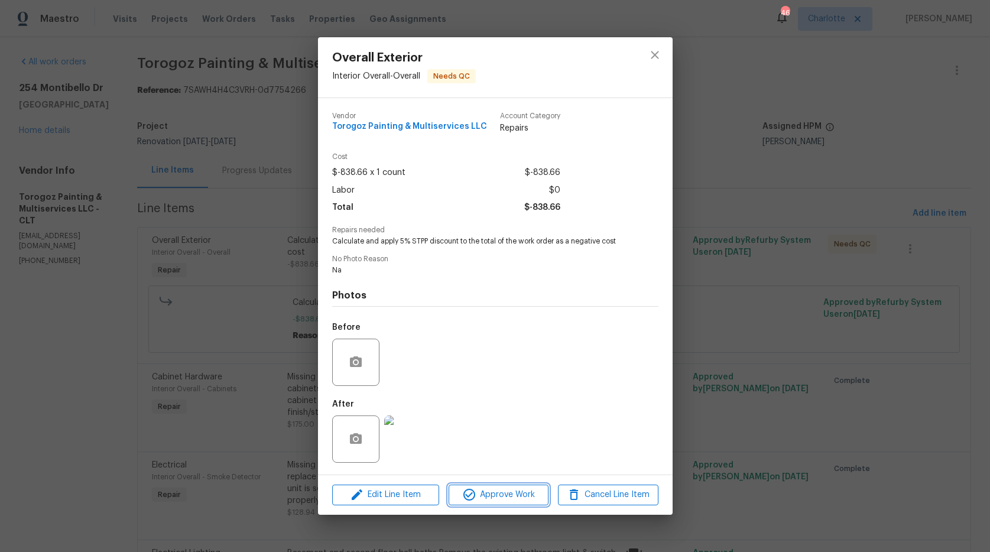
click at [515, 498] on span "Approve Work" at bounding box center [498, 495] width 93 height 15
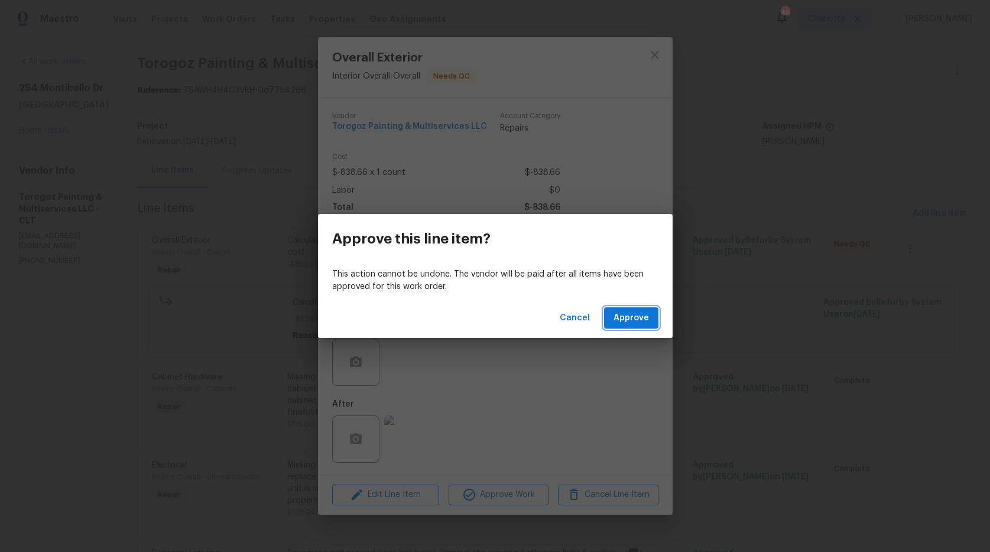
click at [626, 319] on span "Approve" at bounding box center [631, 318] width 35 height 15
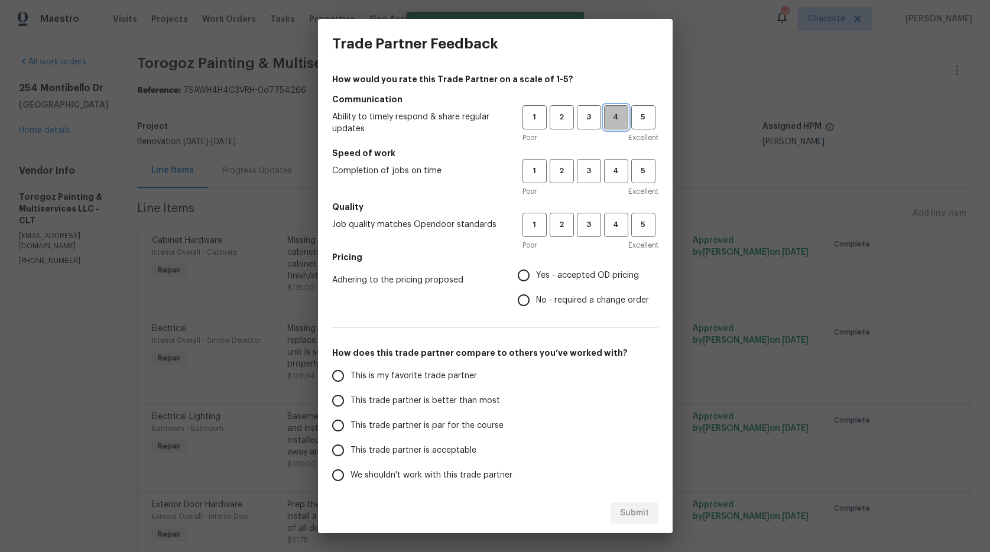
click at [607, 116] on span "4" at bounding box center [616, 118] width 22 height 14
click at [606, 171] on span "4" at bounding box center [616, 171] width 22 height 14
click at [584, 221] on span "3" at bounding box center [589, 225] width 22 height 14
click at [556, 275] on span "Yes - accepted OD pricing" at bounding box center [587, 276] width 103 height 12
click at [536, 275] on input "Yes - accepted OD pricing" at bounding box center [523, 275] width 25 height 25
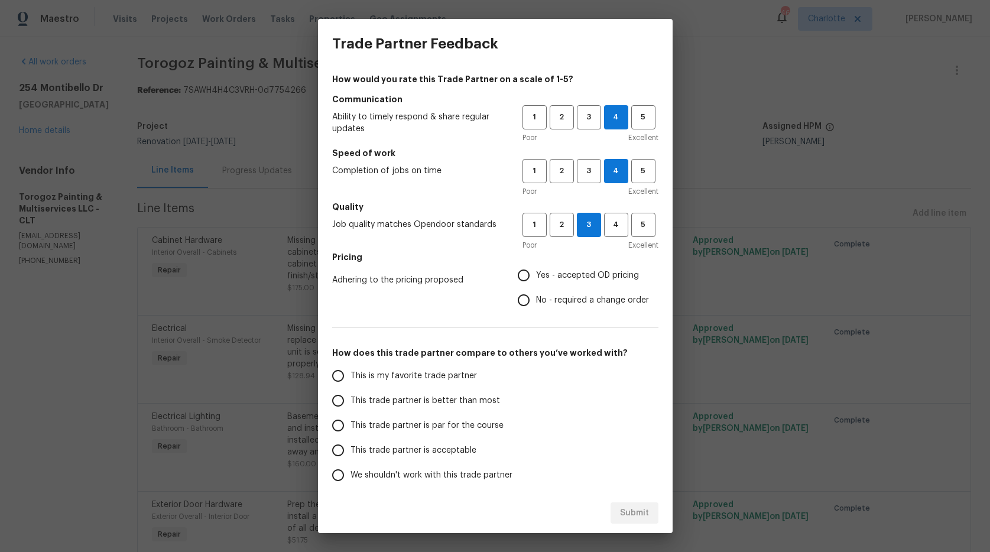
radio input "true"
click at [556, 275] on span "Yes - accepted OD pricing" at bounding box center [587, 276] width 103 height 12
click at [536, 275] on input "Yes - accepted OD pricing" at bounding box center [523, 275] width 25 height 25
click at [404, 422] on span "This trade partner is par for the course" at bounding box center [427, 426] width 153 height 12
click at [351, 422] on input "This trade partner is par for the course" at bounding box center [338, 425] width 25 height 25
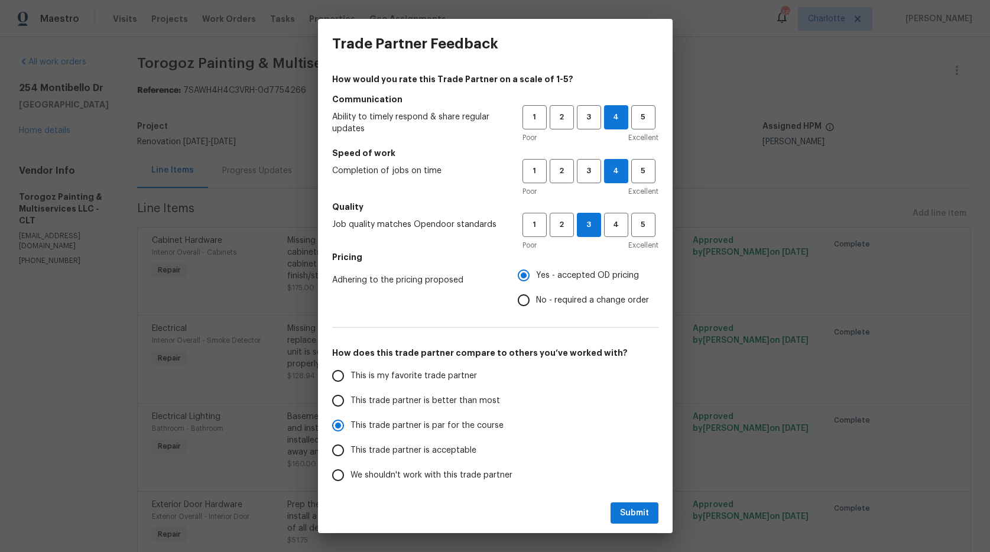
click at [404, 422] on span "This trade partner is par for the course" at bounding box center [427, 426] width 153 height 12
click at [351, 422] on input "This trade partner is par for the course" at bounding box center [338, 425] width 25 height 25
radio input "true"
click at [622, 510] on span "Submit" at bounding box center [634, 513] width 29 height 15
radio input "false"
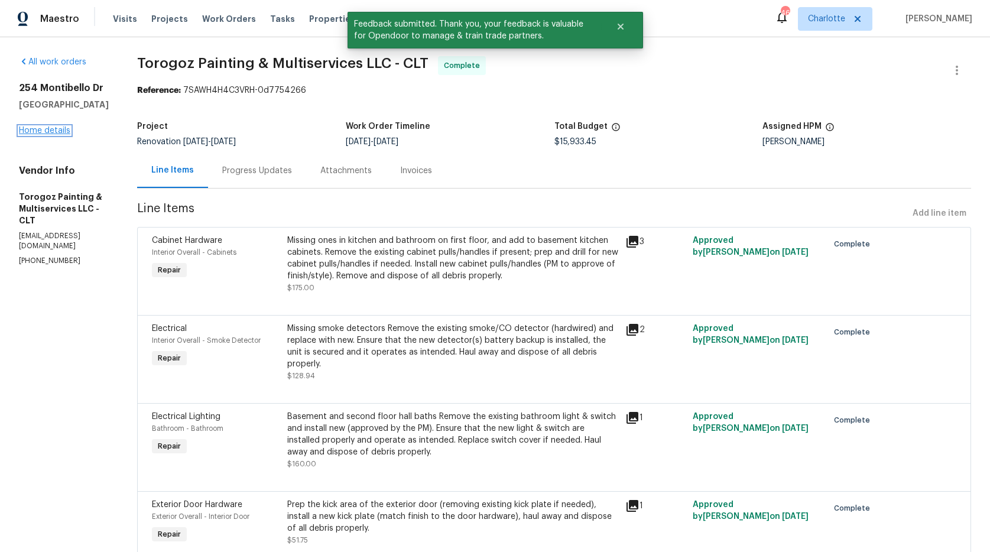
click at [53, 133] on link "Home details" at bounding box center [44, 131] width 51 height 8
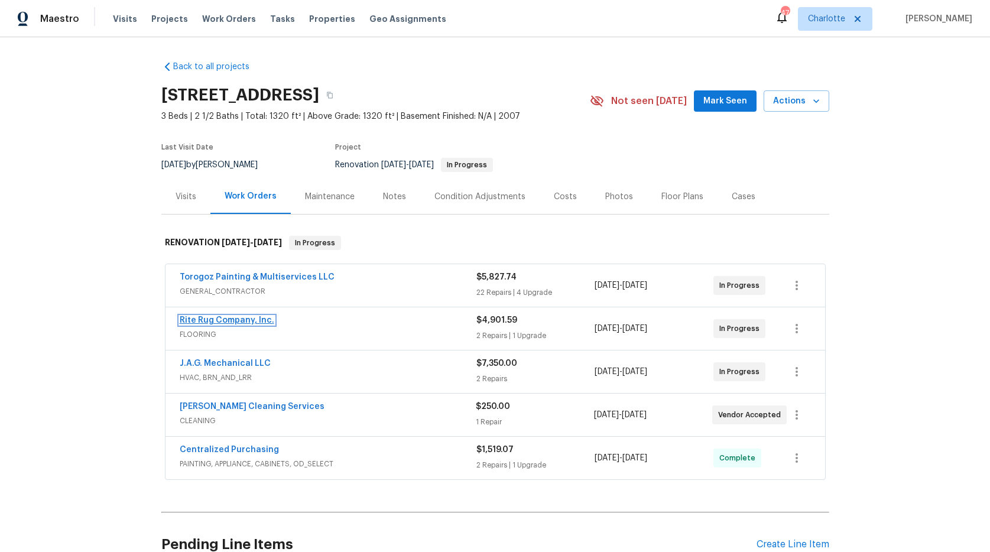
click at [192, 319] on link "Rite Rug Company, Inc." at bounding box center [227, 320] width 95 height 8
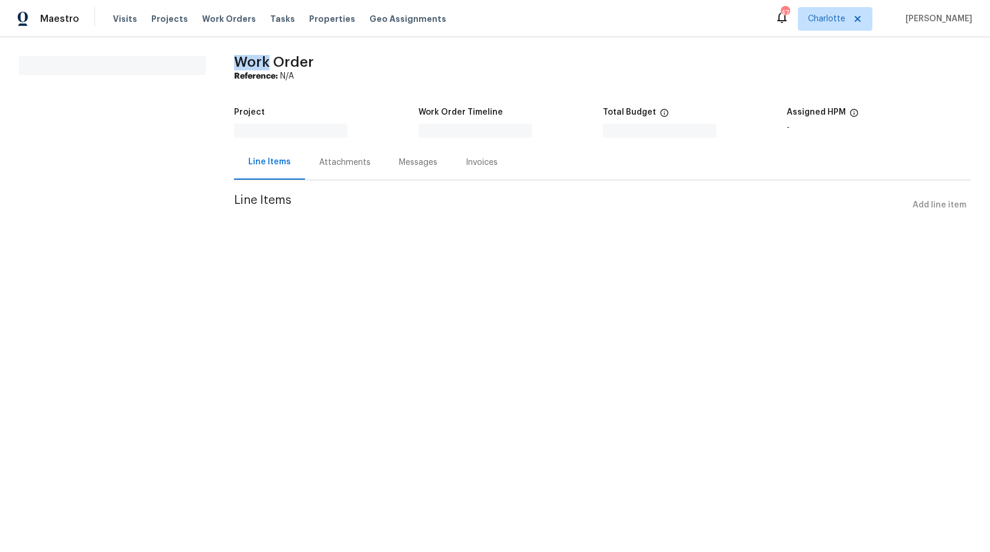
click at [192, 250] on html "Maestro Visits Projects Work Orders Tasks Properties Geo Assignments 47 [PERSON…" at bounding box center [495, 125] width 990 height 250
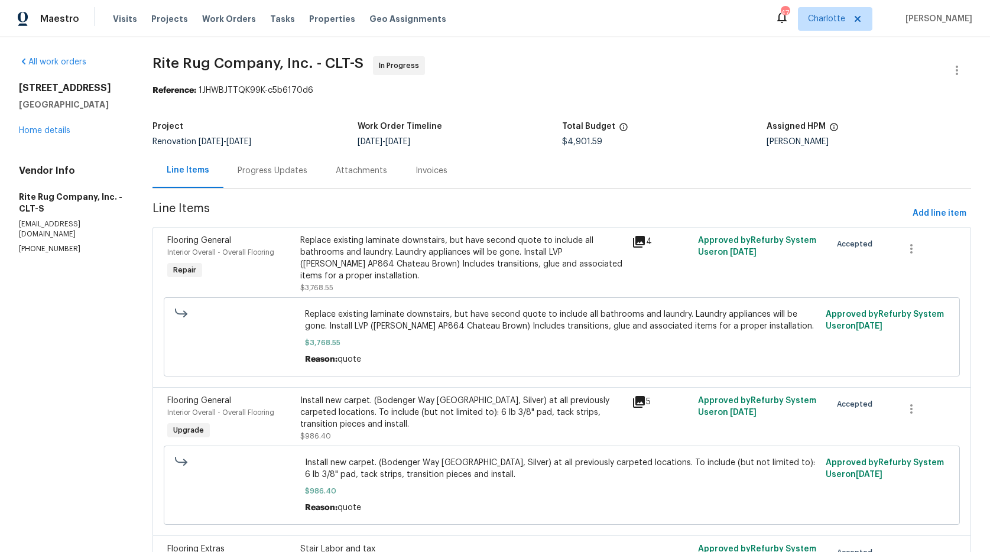
click at [280, 176] on div "Progress Updates" at bounding box center [273, 171] width 70 height 12
